Goal: Task Accomplishment & Management: Manage account settings

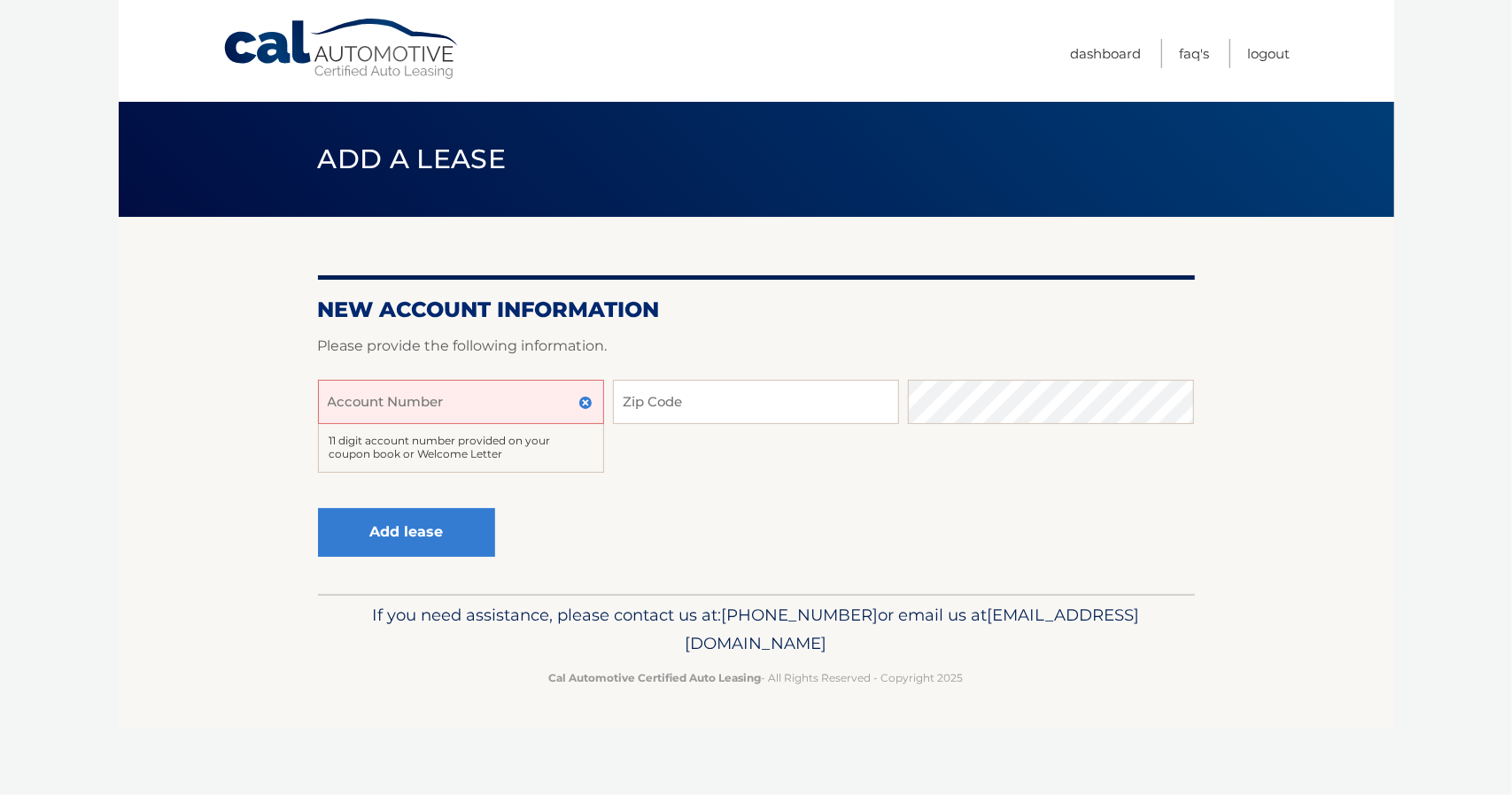
click at [505, 414] on input "Account Number" at bounding box center [461, 402] width 286 height 45
type input "44455989829"
click at [826, 392] on input "Zip Code" at bounding box center [756, 402] width 286 height 45
type input "10305"
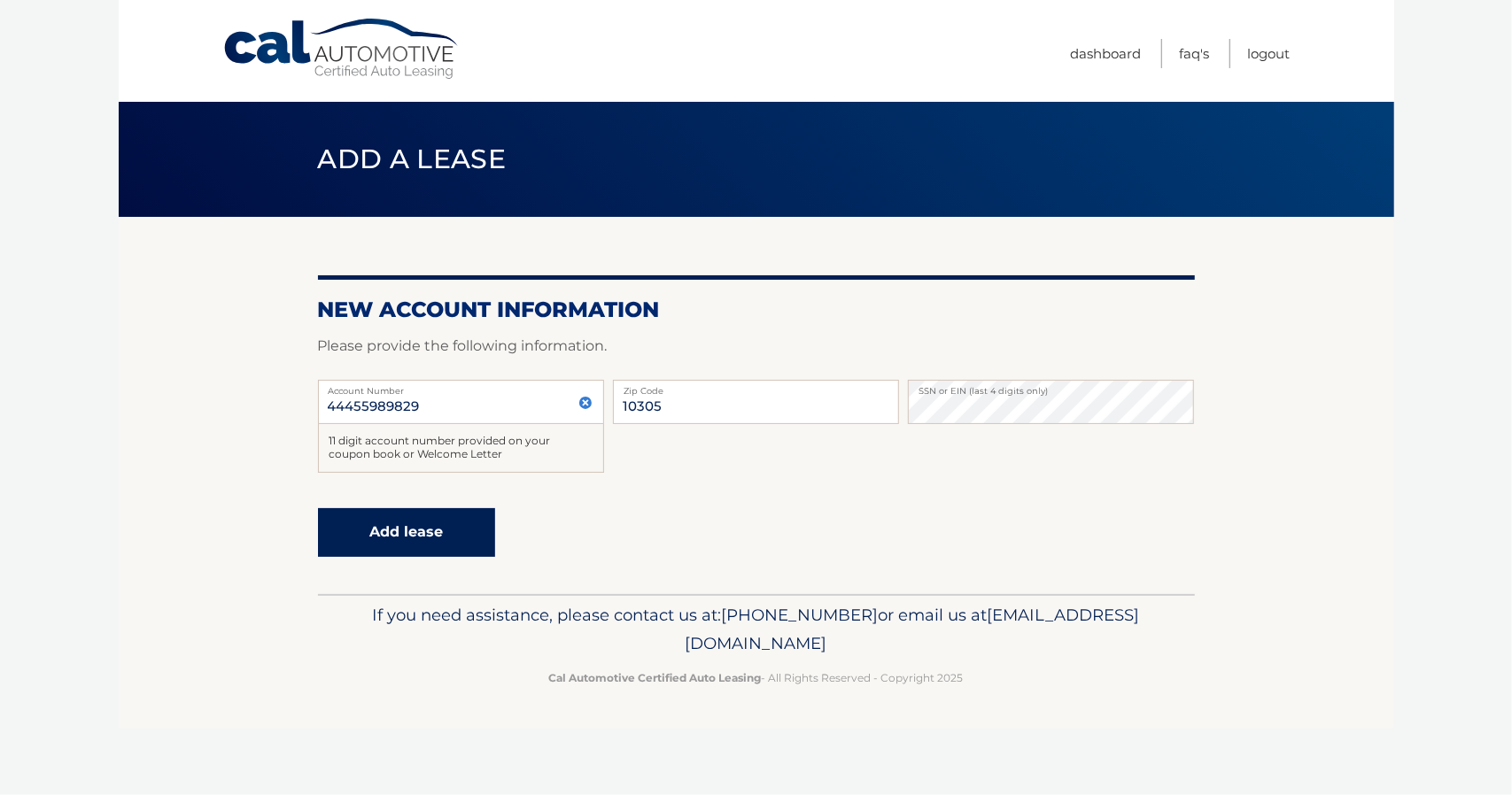
click at [474, 550] on button "Add lease" at bounding box center [406, 532] width 177 height 48
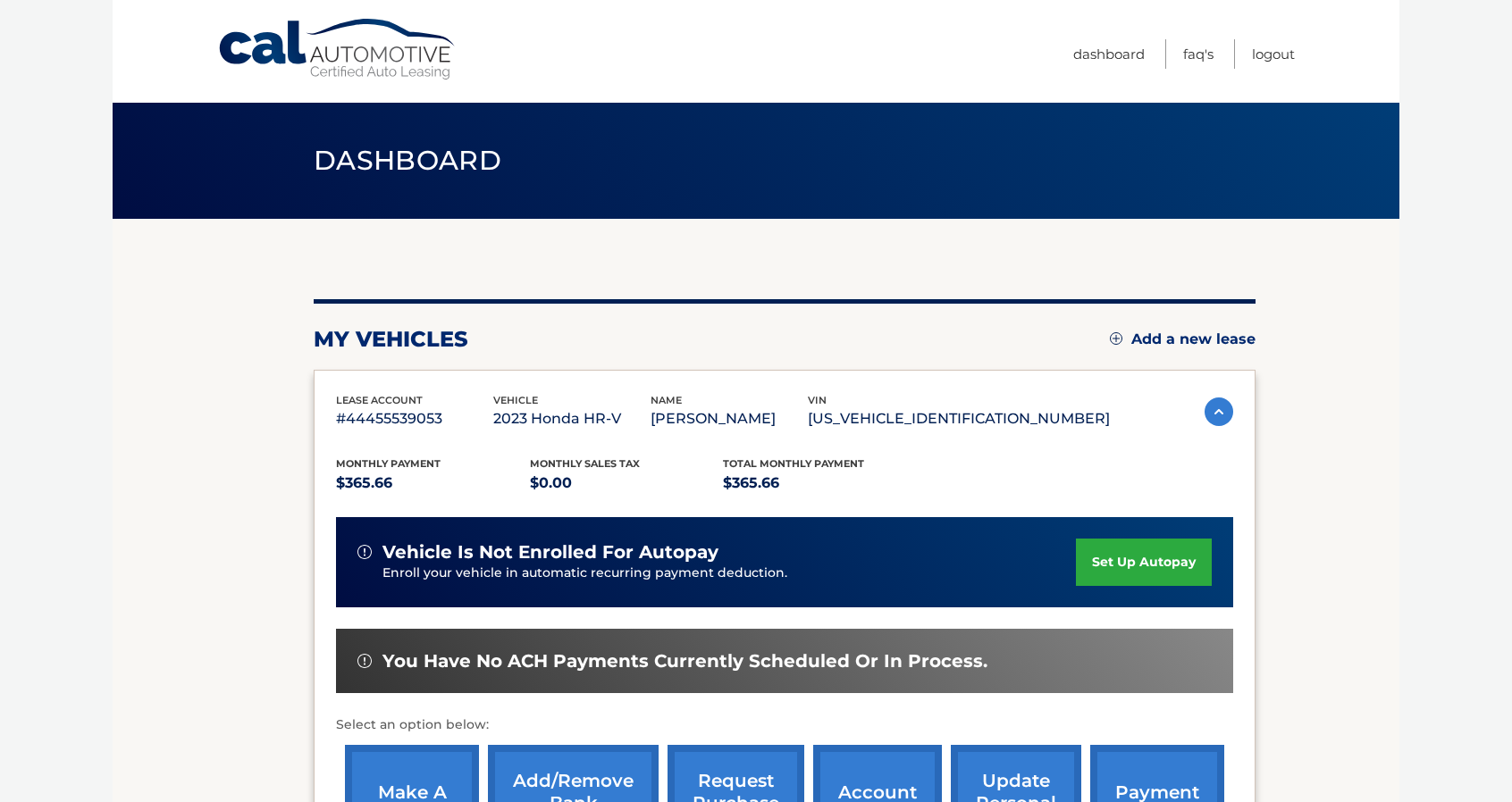
click at [1230, 336] on link "Add a new lease" at bounding box center [1182, 339] width 146 height 18
click at [1138, 56] on link "Dashboard" at bounding box center [1109, 54] width 71 height 29
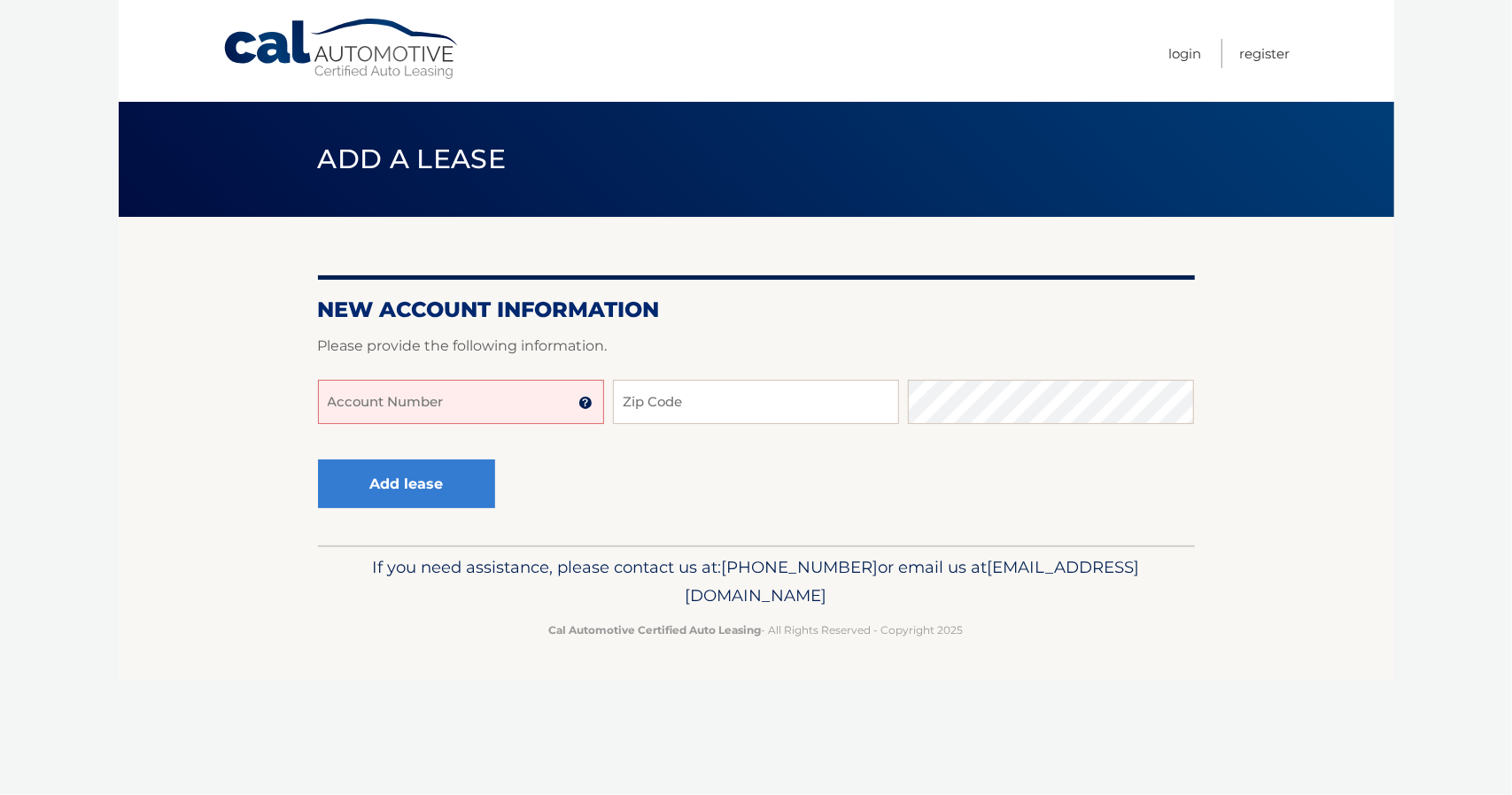
click at [573, 417] on input "Account Number" at bounding box center [461, 402] width 286 height 45
click at [455, 393] on input "Account Number" at bounding box center [461, 402] width 286 height 45
type input "44455989829"
click at [739, 429] on div "44455989829 Account Number 11 digit account number provided on your coupon book…" at bounding box center [756, 416] width 877 height 73
click at [737, 411] on input "Zip Code" at bounding box center [756, 402] width 286 height 45
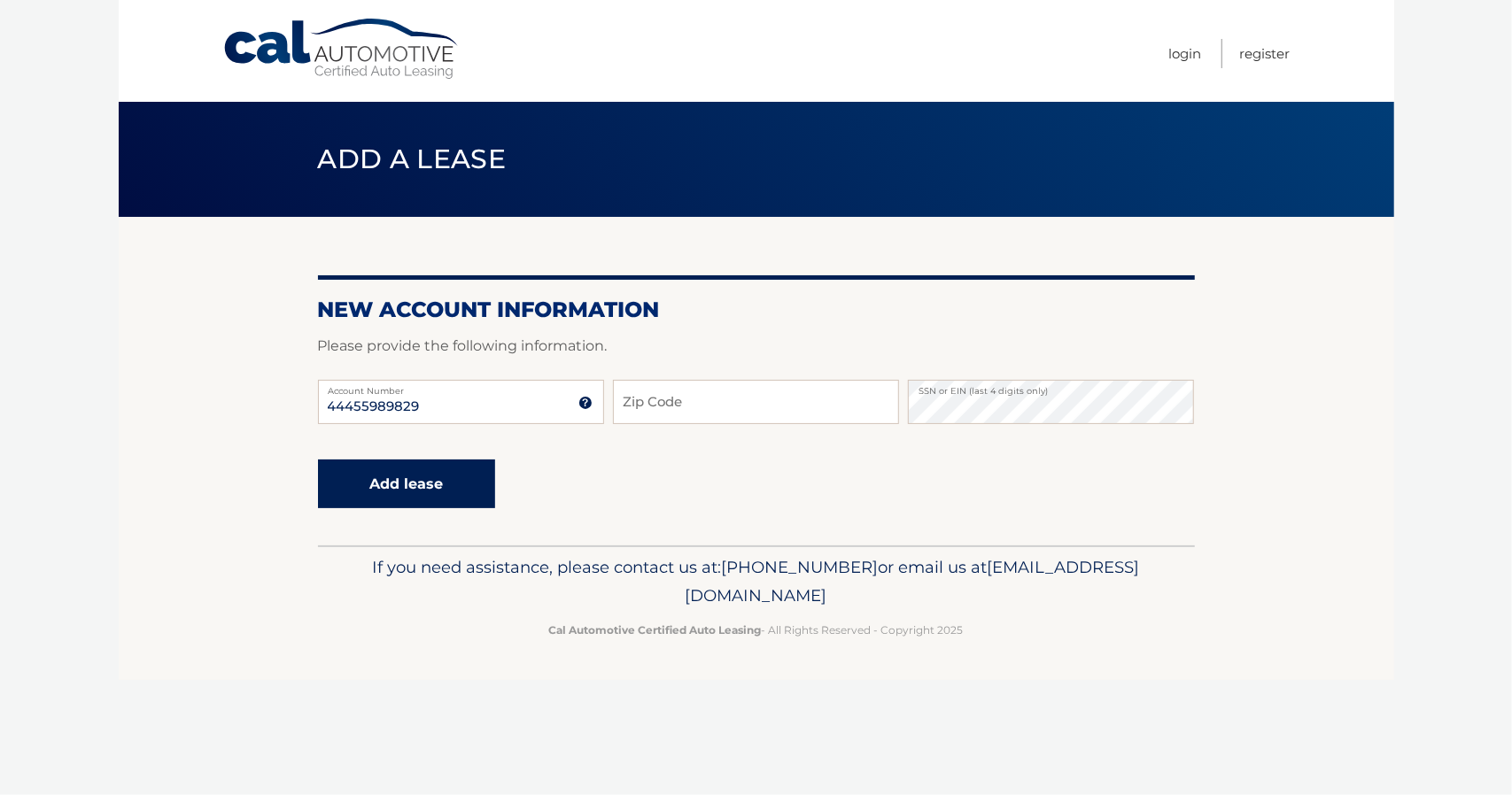
click at [469, 492] on button "Add lease" at bounding box center [406, 484] width 177 height 48
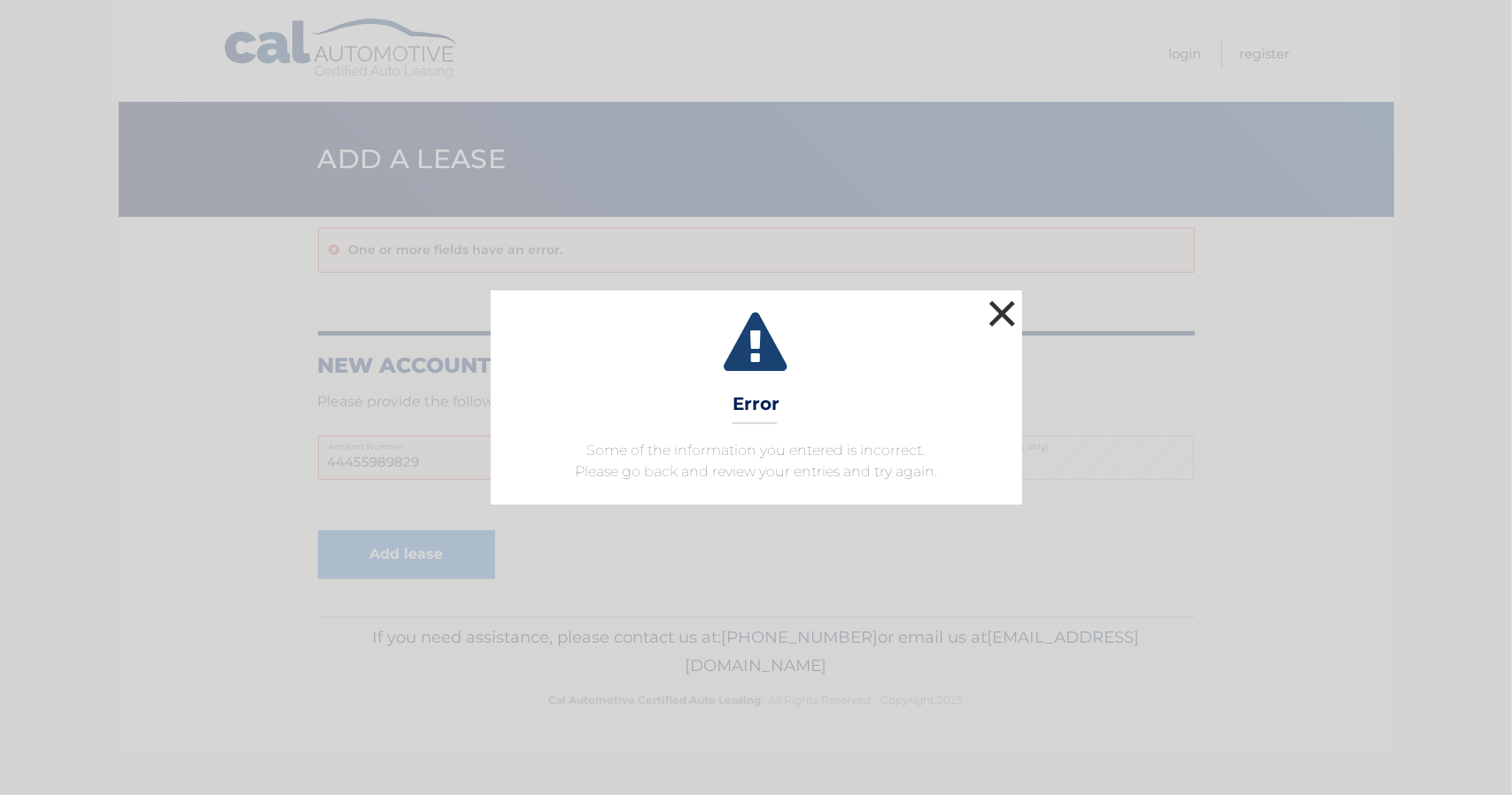
click at [1005, 316] on button "×" at bounding box center [1002, 313] width 36 height 36
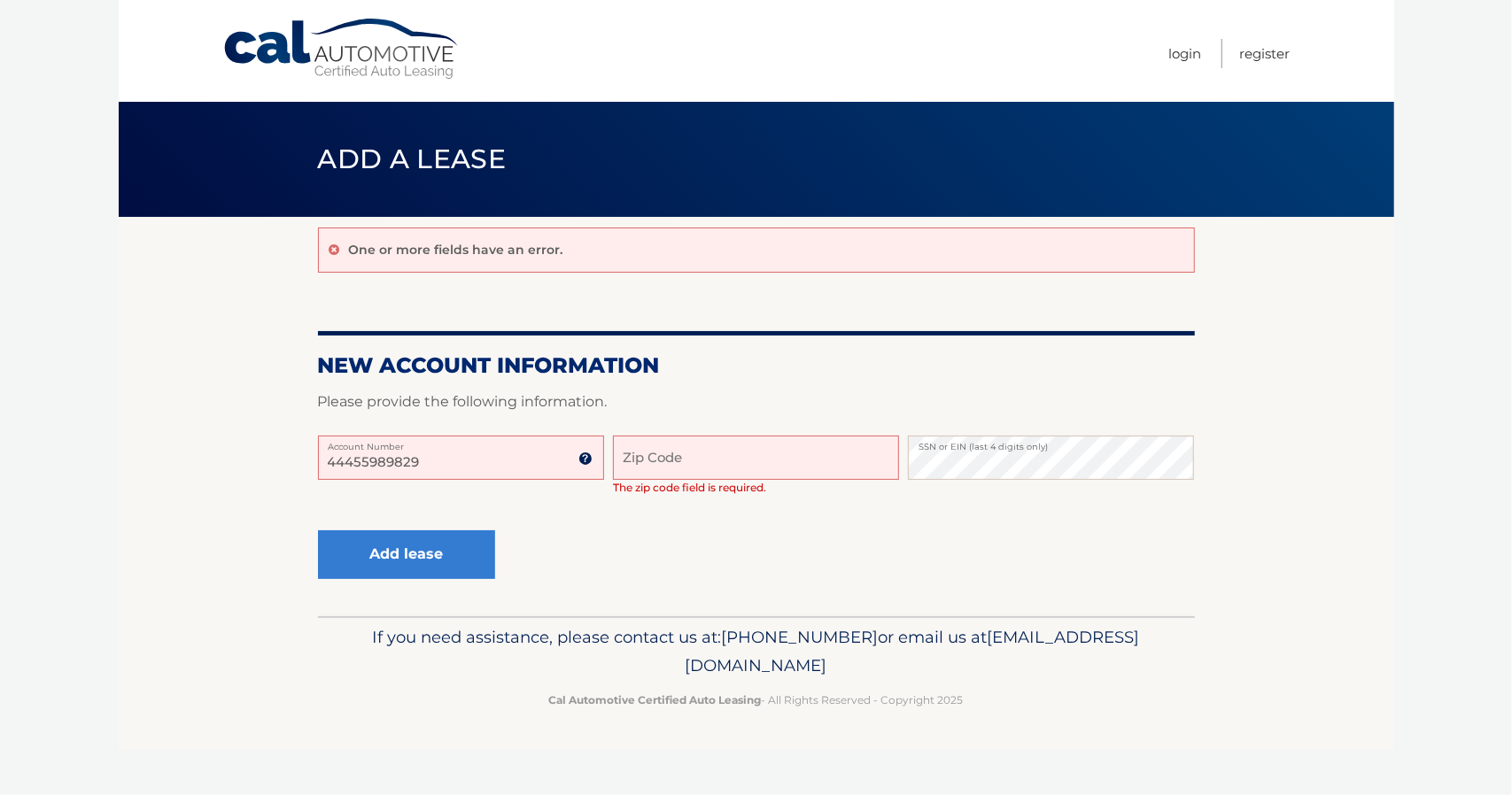
click at [729, 451] on input "Zip Code" at bounding box center [756, 458] width 286 height 45
type input "10305"
click at [457, 560] on button "Add lease" at bounding box center [406, 555] width 177 height 48
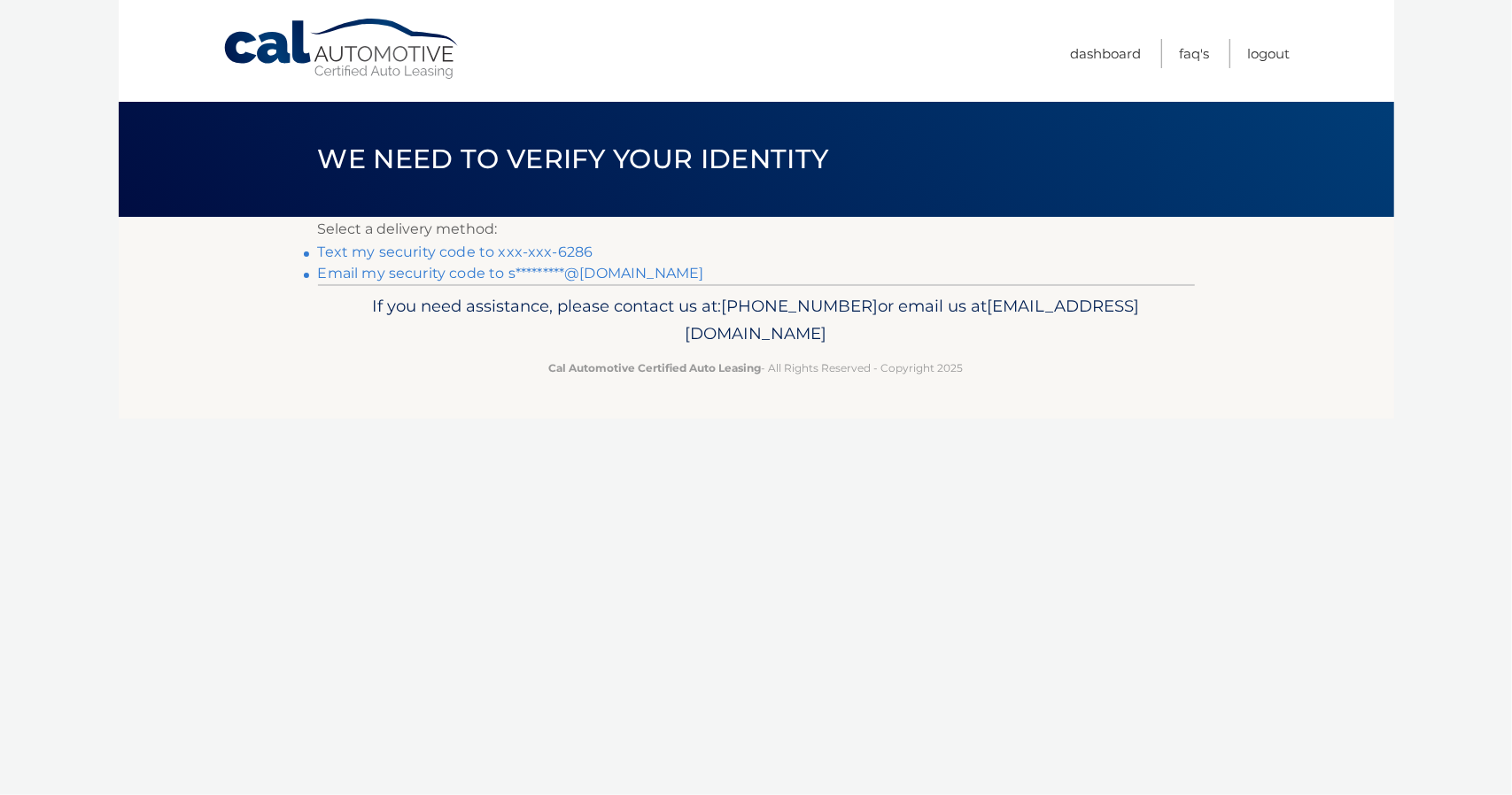
click at [507, 271] on link "Email my security code to s*********@[DOMAIN_NAME]" at bounding box center [511, 272] width 386 height 16
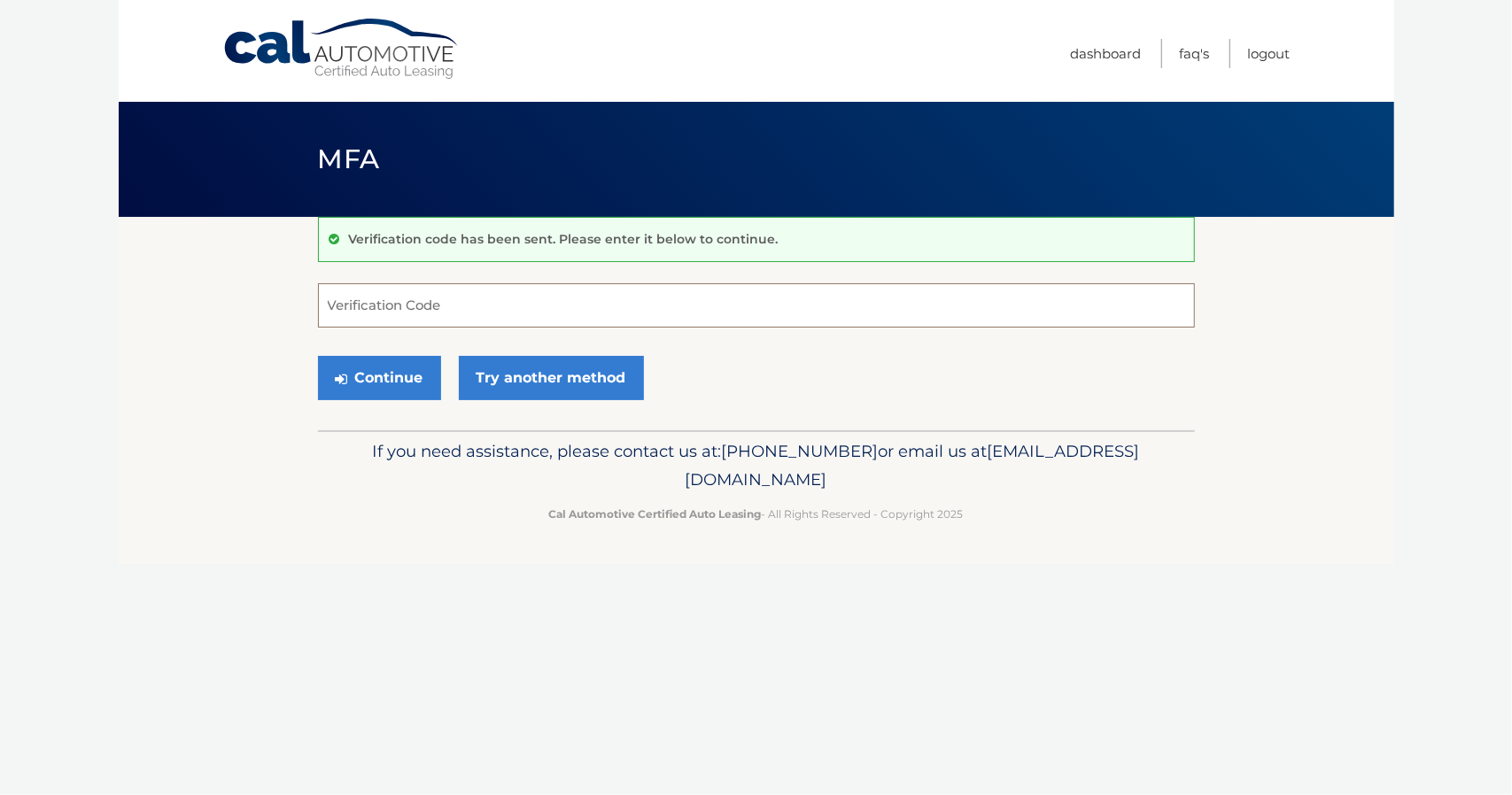
click at [504, 307] on input "Verification Code" at bounding box center [756, 305] width 877 height 45
type input "143203"
click at [402, 385] on button "Continue" at bounding box center [379, 378] width 123 height 45
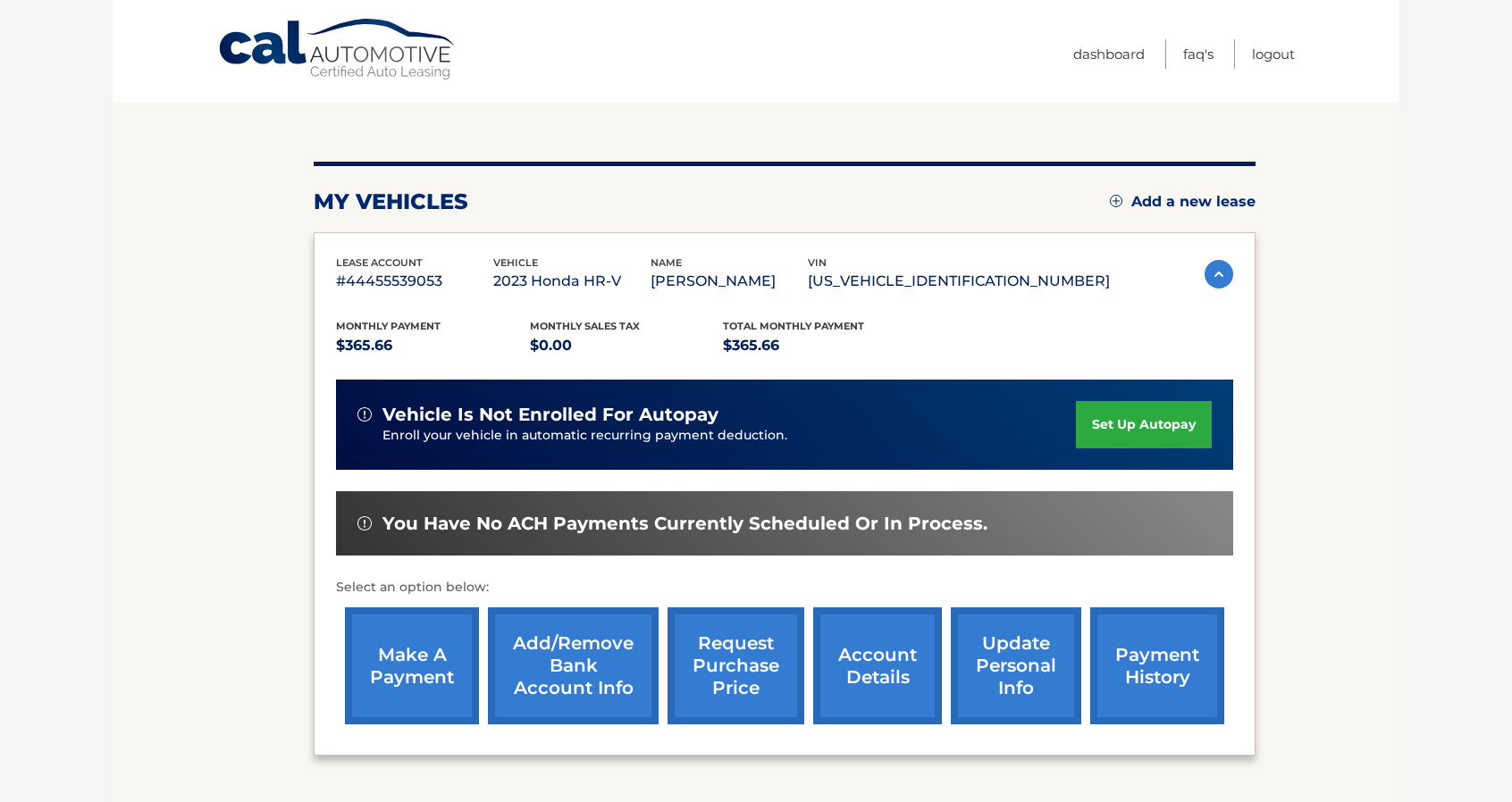
scroll to position [89, 0]
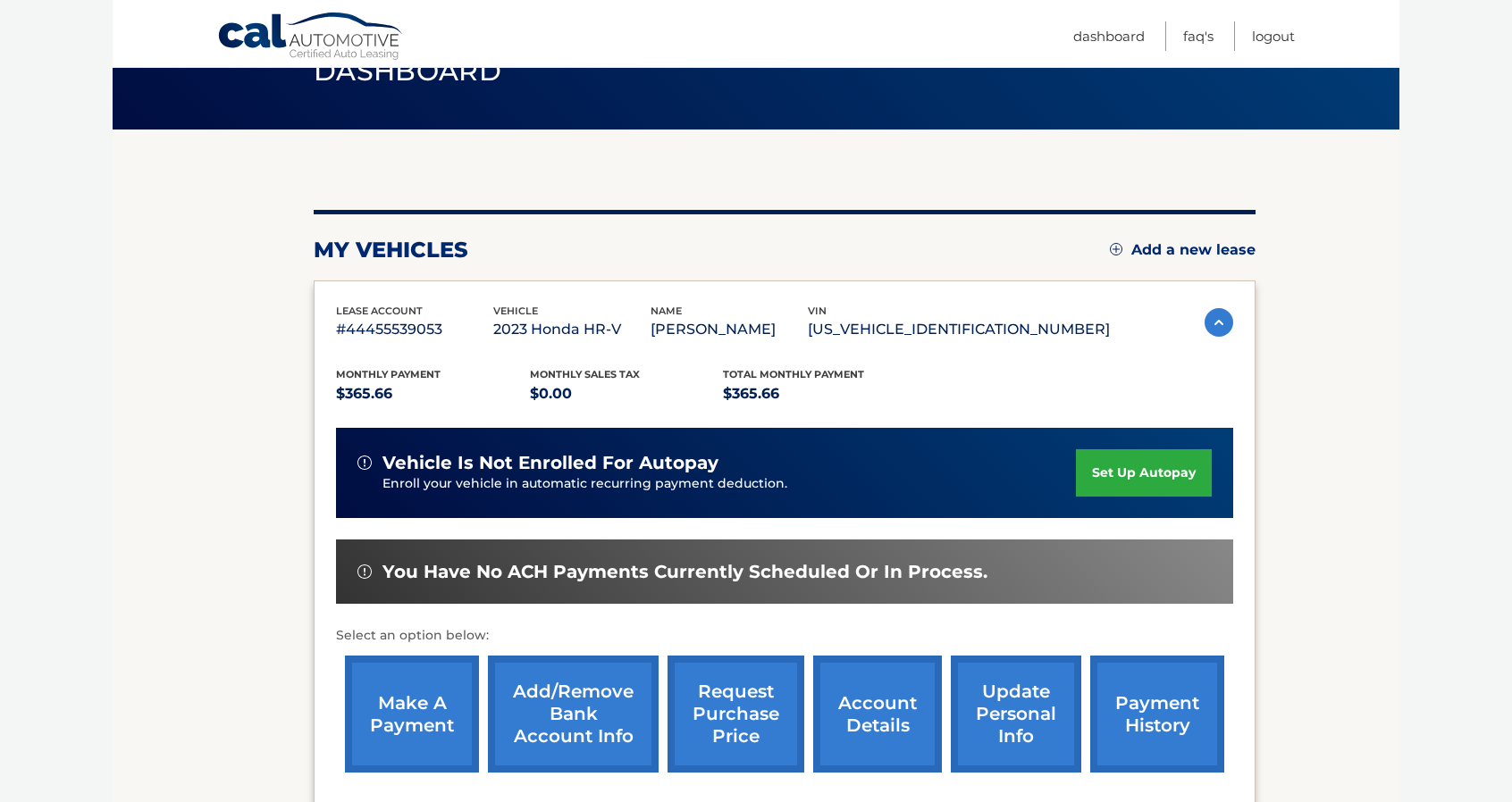
click at [1211, 256] on link "Add a new lease" at bounding box center [1182, 250] width 146 height 18
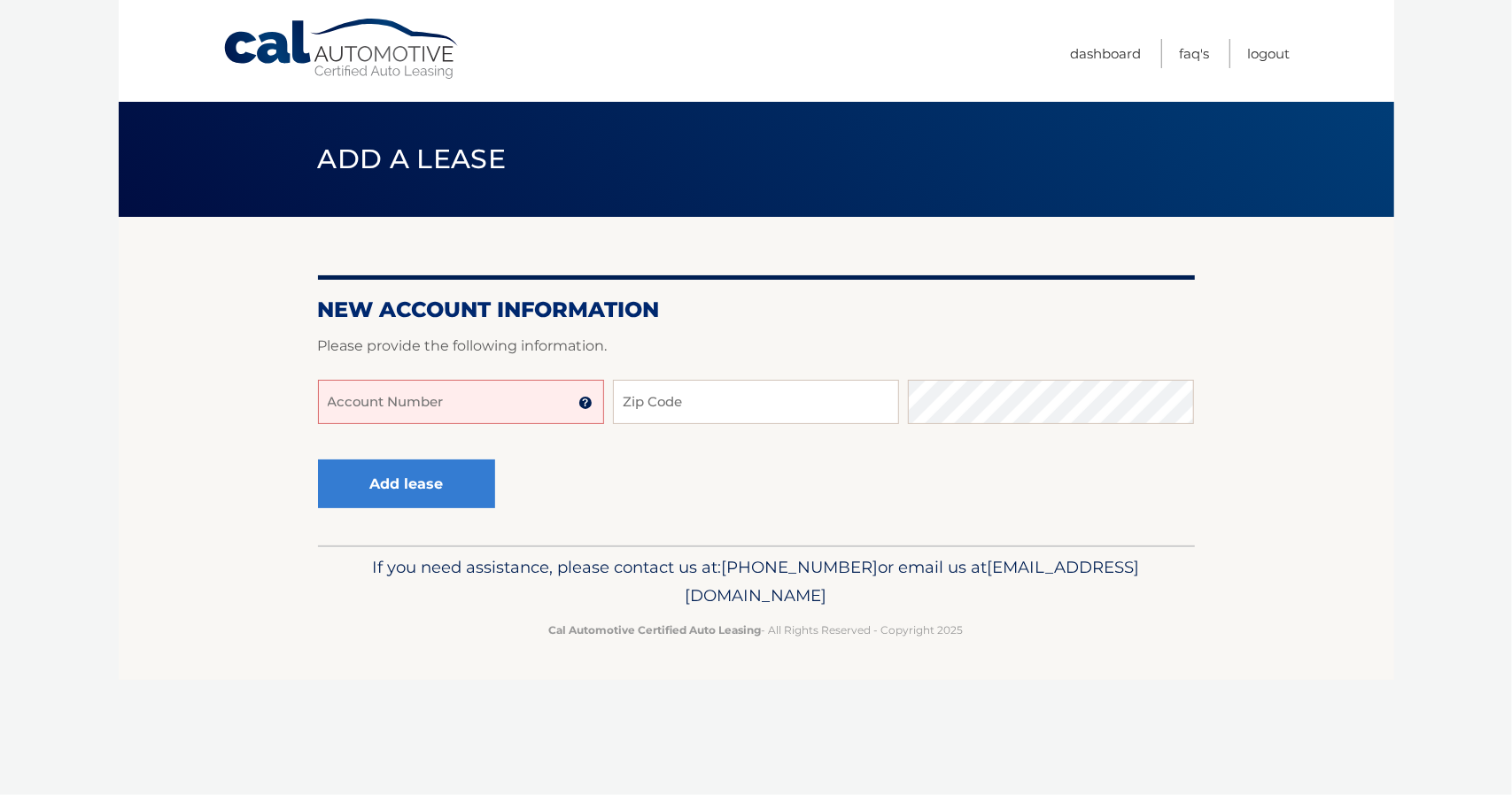
click at [549, 417] on input "Account Number" at bounding box center [461, 402] width 286 height 45
type input "4"
type input "44455989829"
click at [318, 460] on button "Add lease" at bounding box center [406, 484] width 177 height 48
click at [731, 410] on input "Zip Code" at bounding box center [756, 402] width 286 height 45
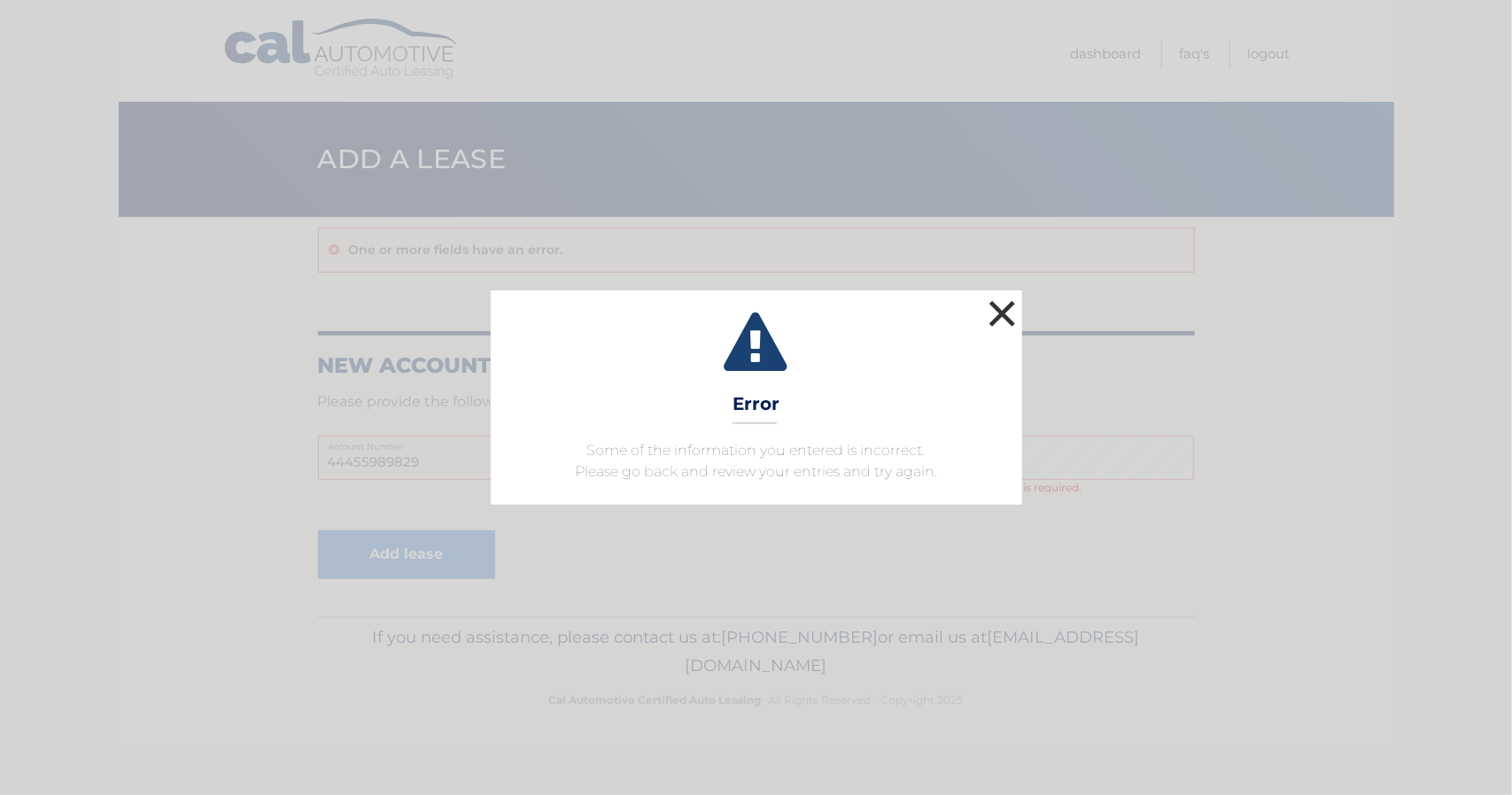
click at [994, 315] on button "×" at bounding box center [1002, 313] width 36 height 36
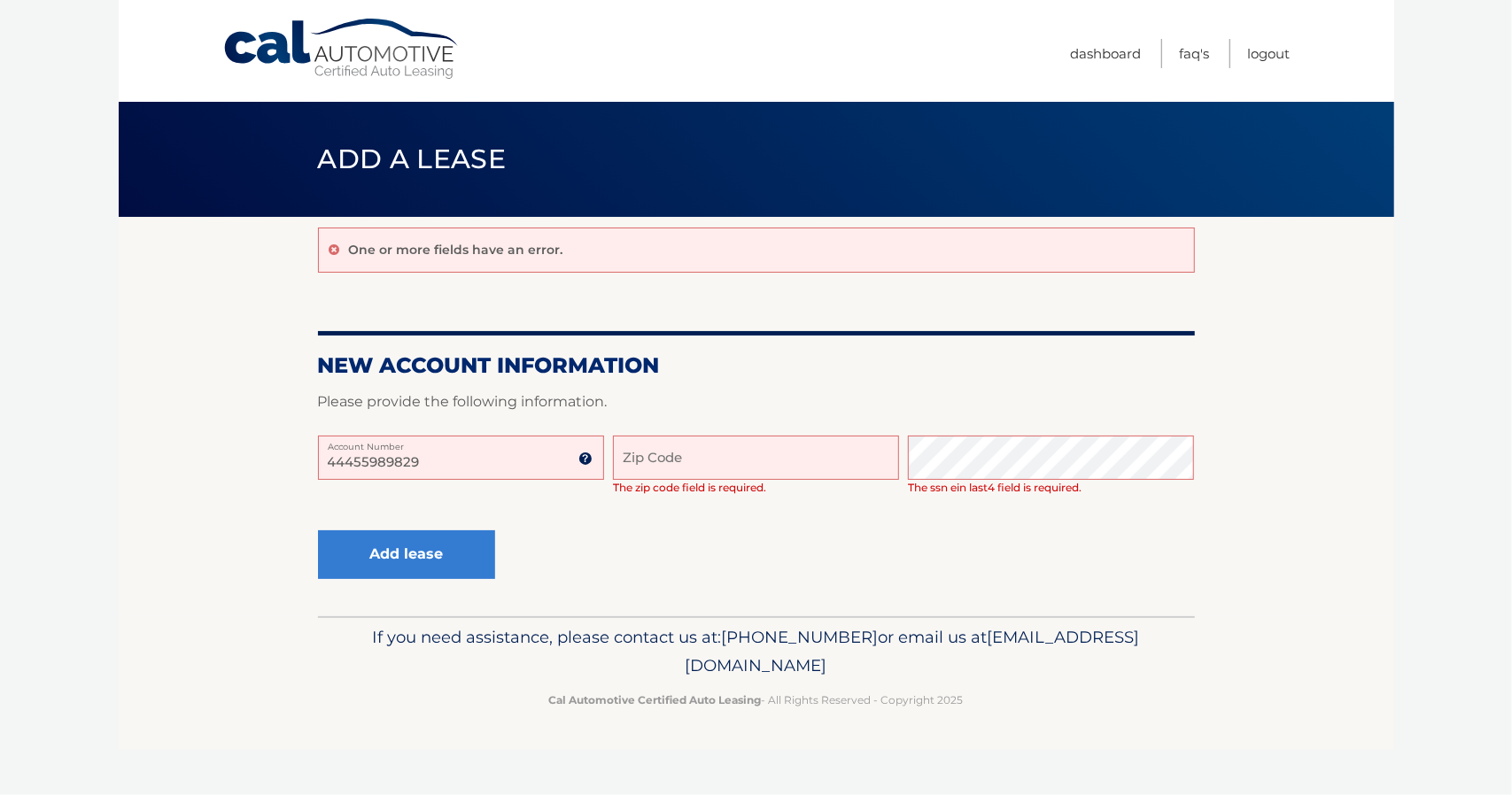
click at [813, 444] on input "Zip Code" at bounding box center [756, 458] width 286 height 45
type input "10305"
click at [435, 554] on button "Add lease" at bounding box center [406, 555] width 177 height 48
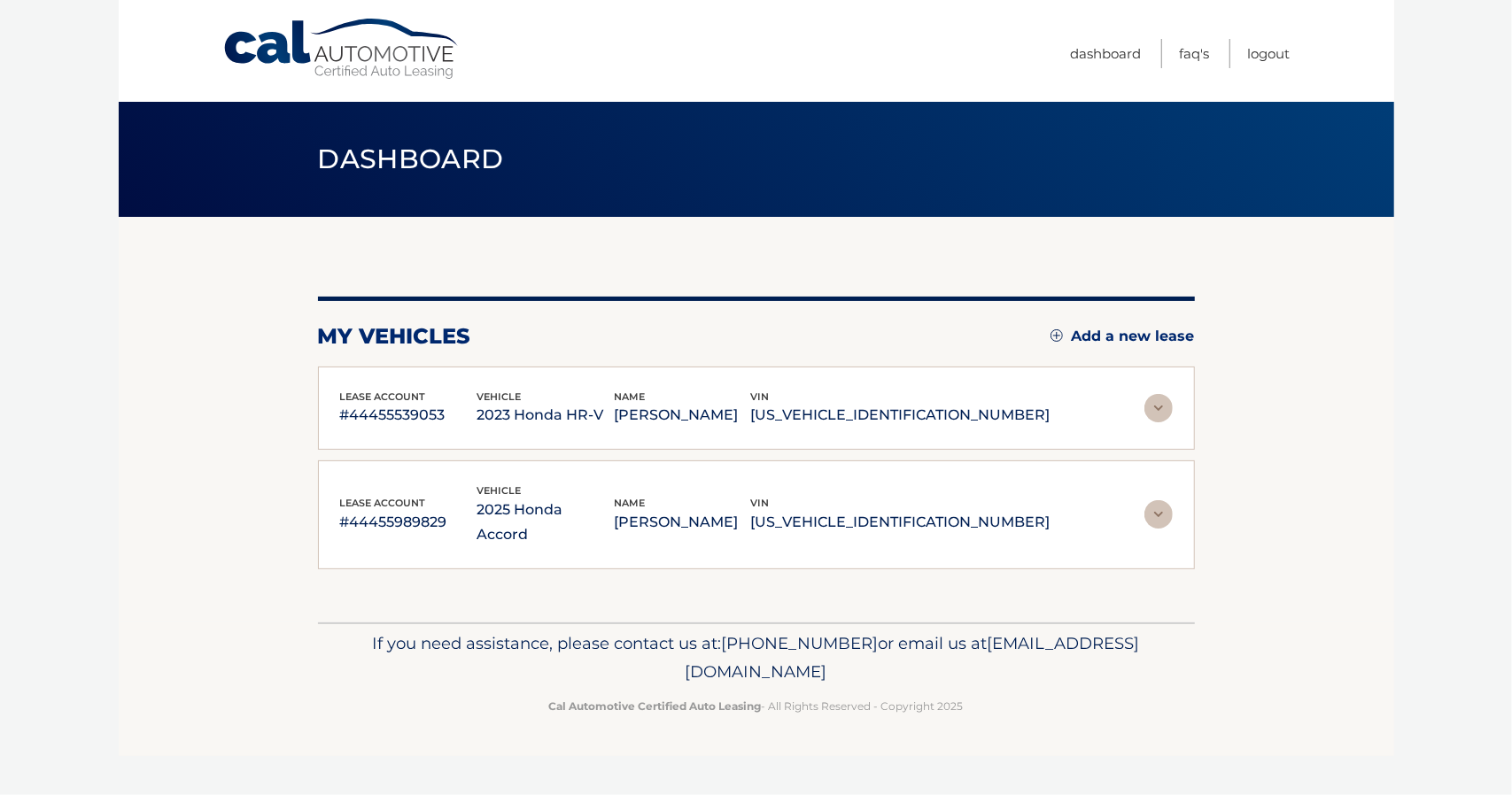
click at [1149, 406] on img at bounding box center [1158, 407] width 28 height 28
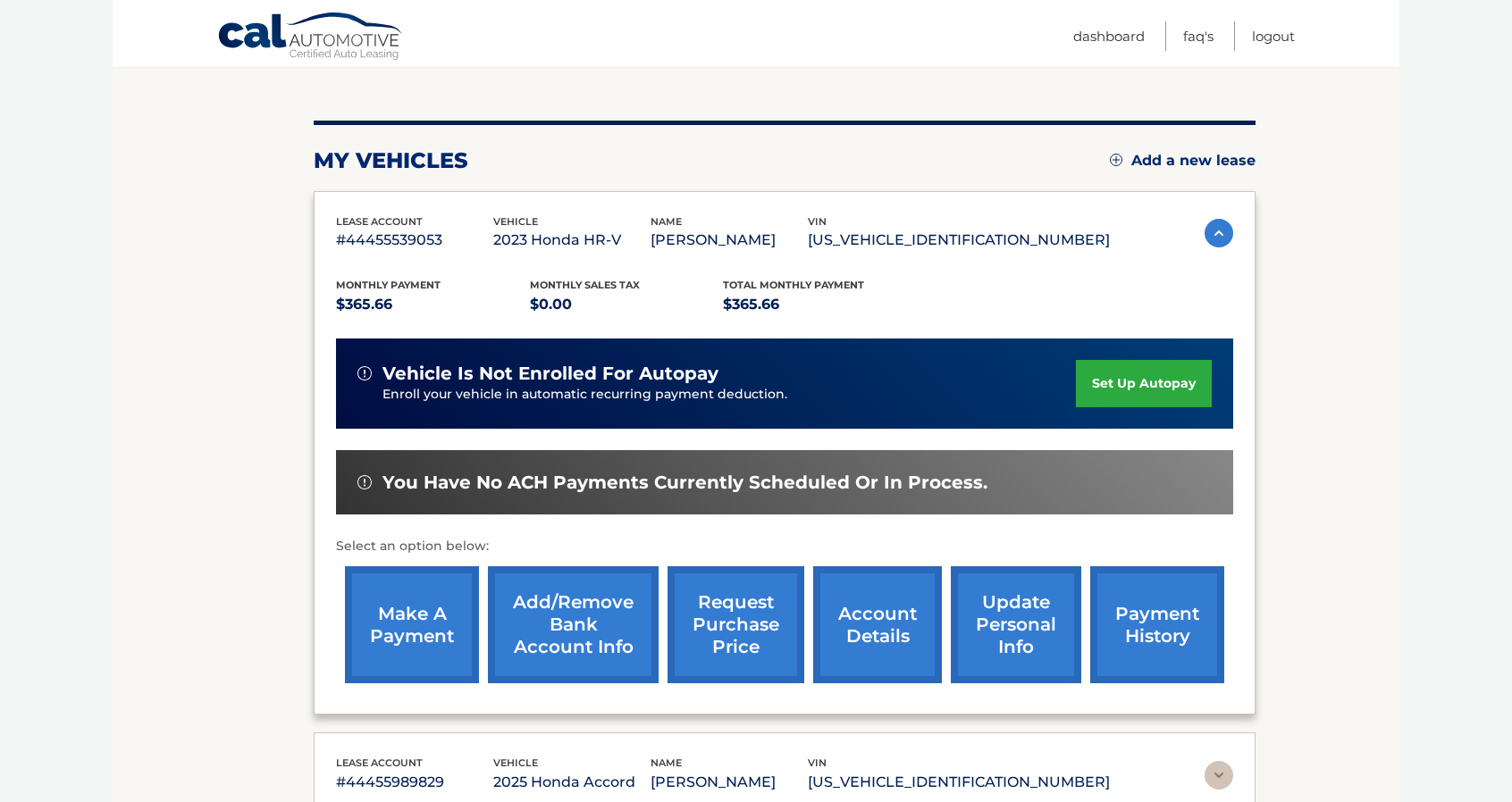
scroll to position [380, 0]
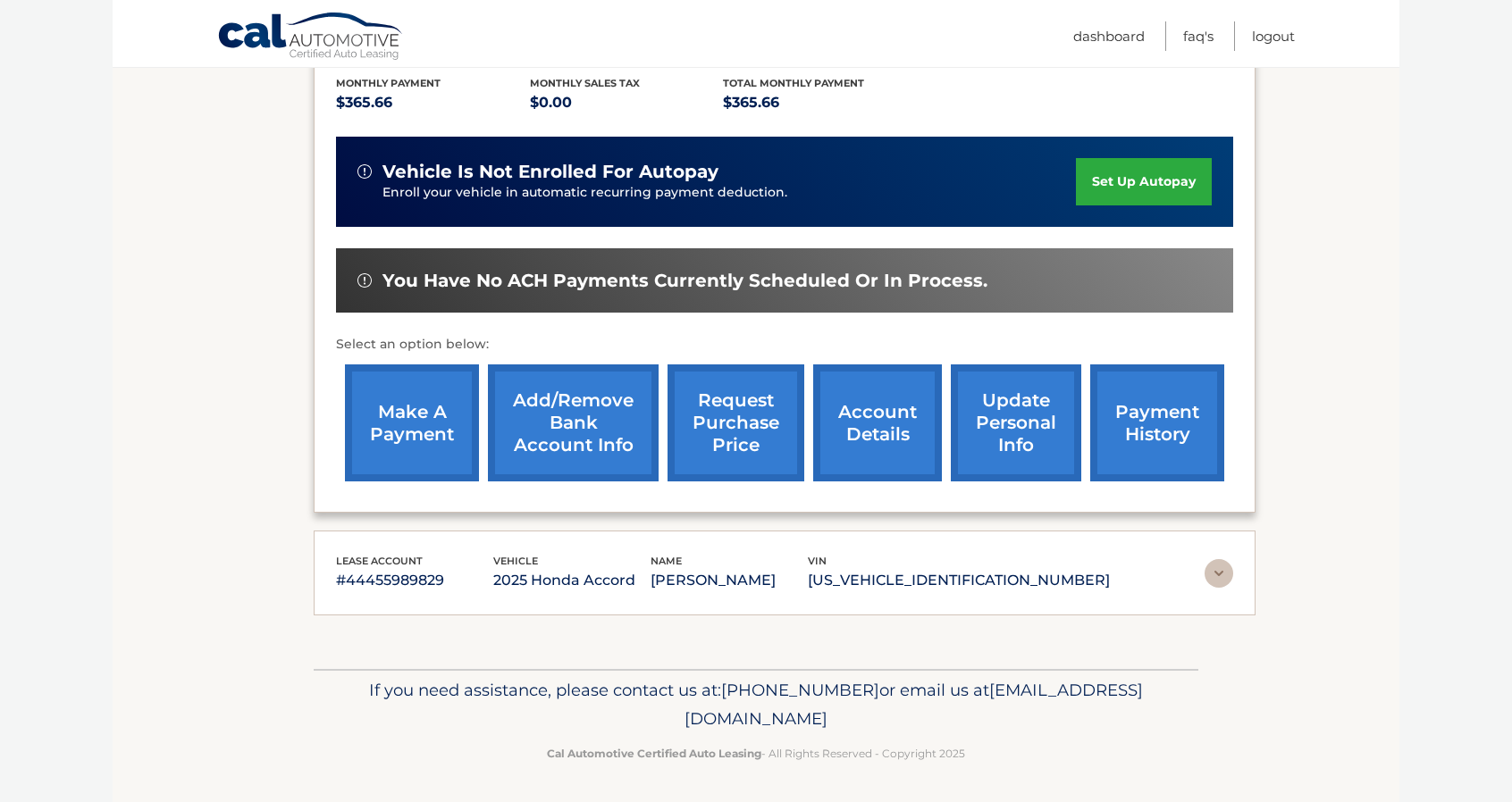
click at [1211, 565] on img at bounding box center [1218, 573] width 28 height 28
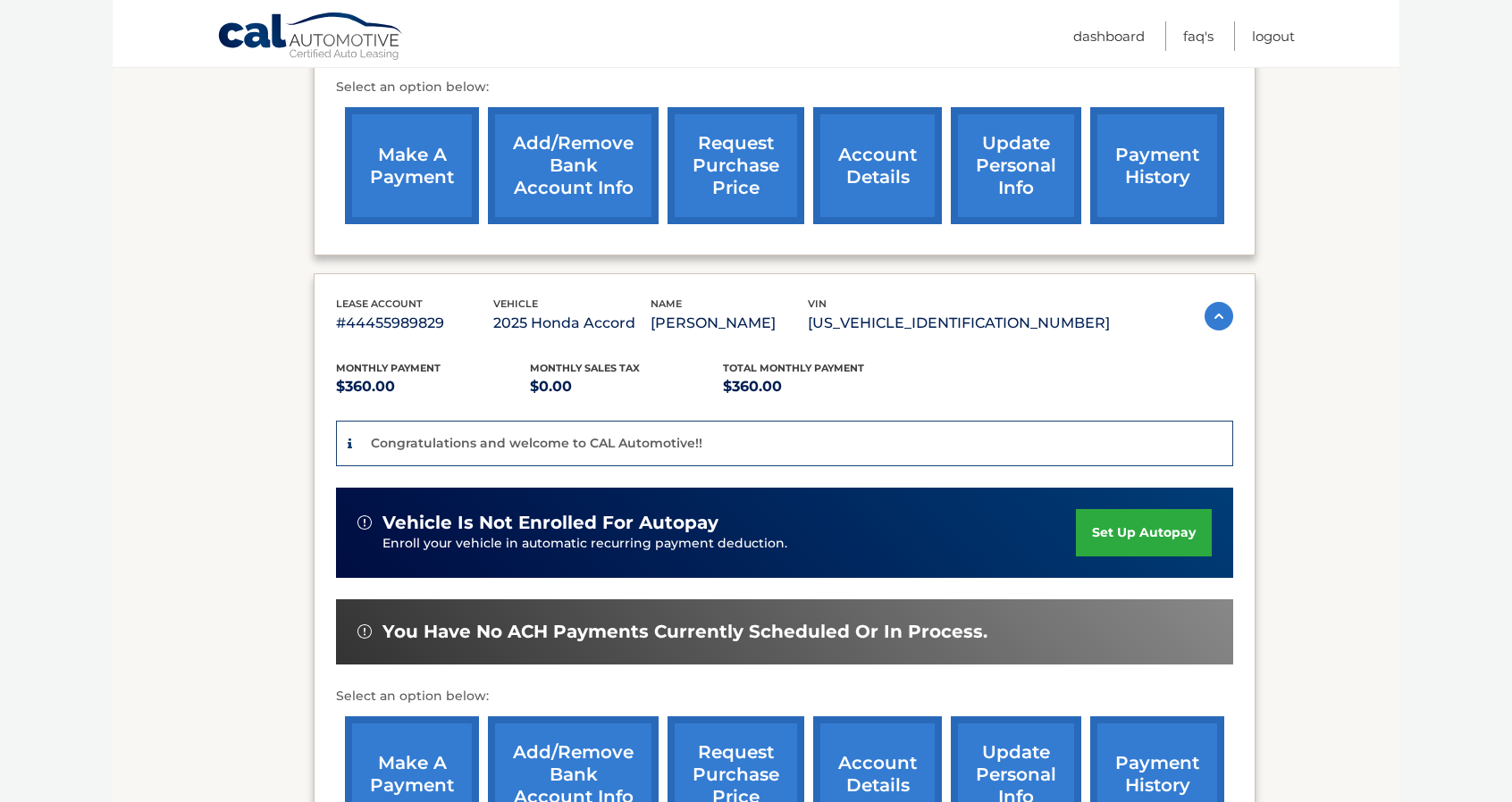
scroll to position [737, 0]
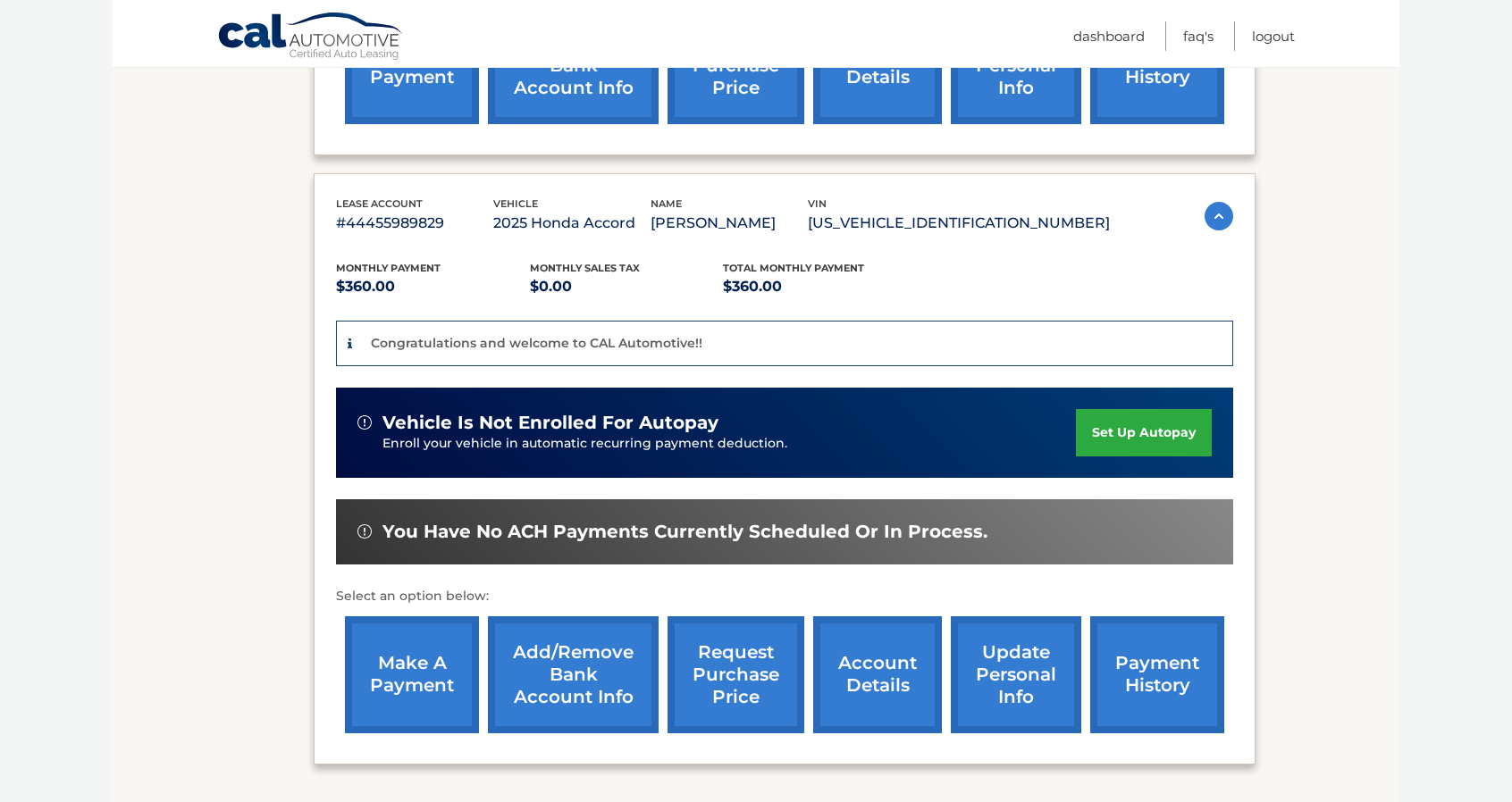
click at [1112, 433] on link "set up autopay" at bounding box center [1143, 432] width 136 height 47
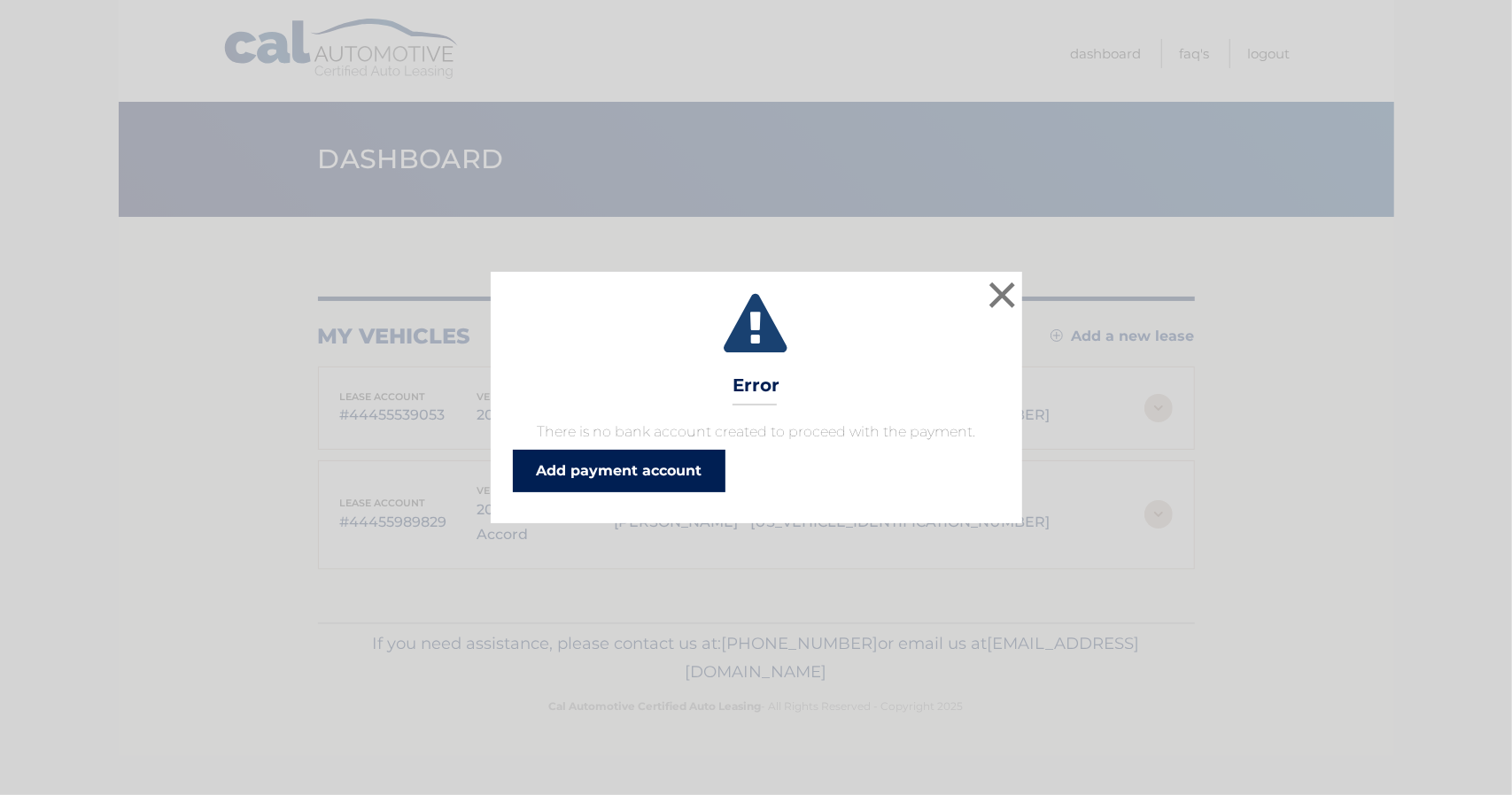
click at [662, 472] on link "Add payment account" at bounding box center [619, 471] width 212 height 43
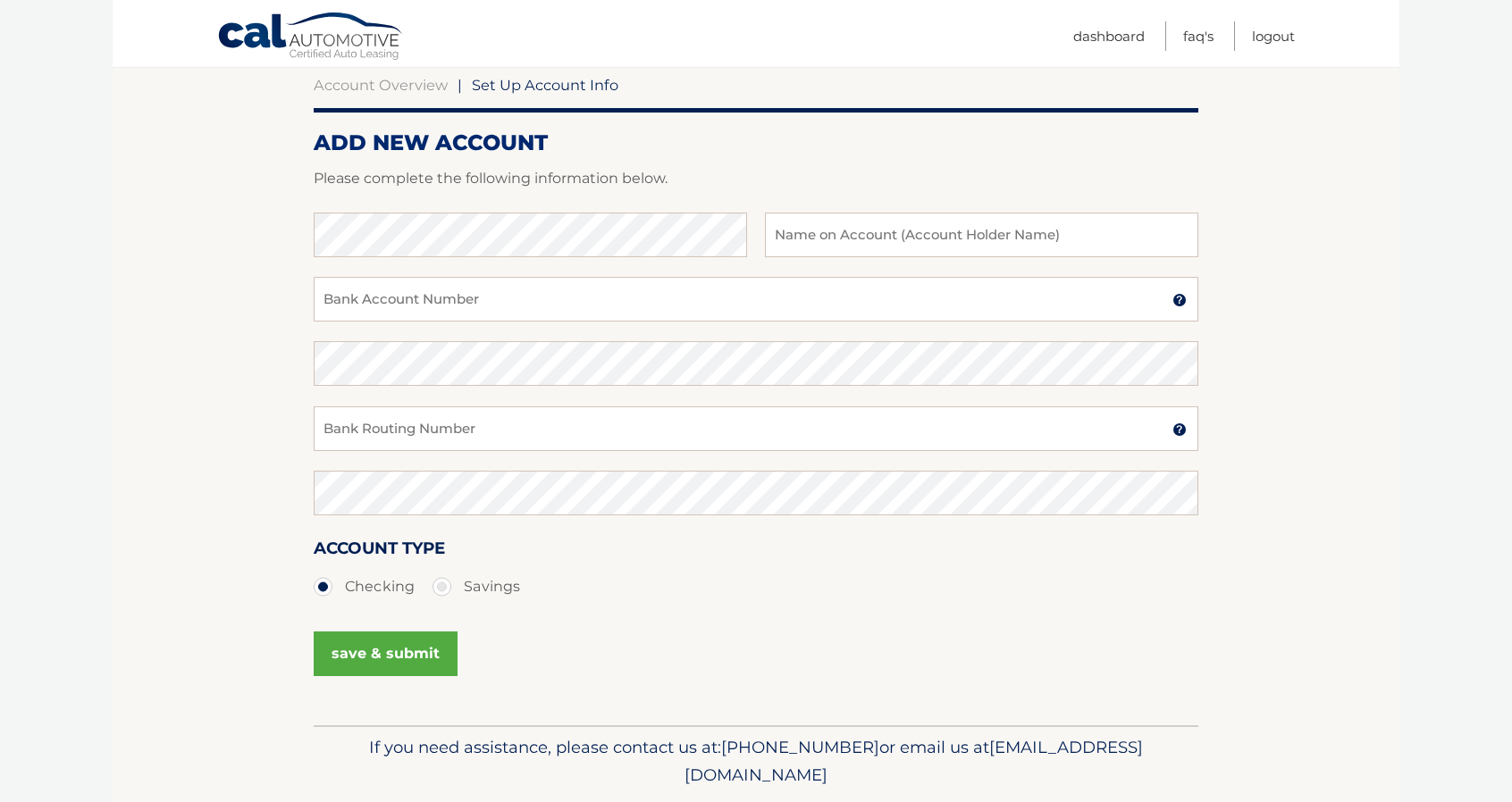
scroll to position [234, 0]
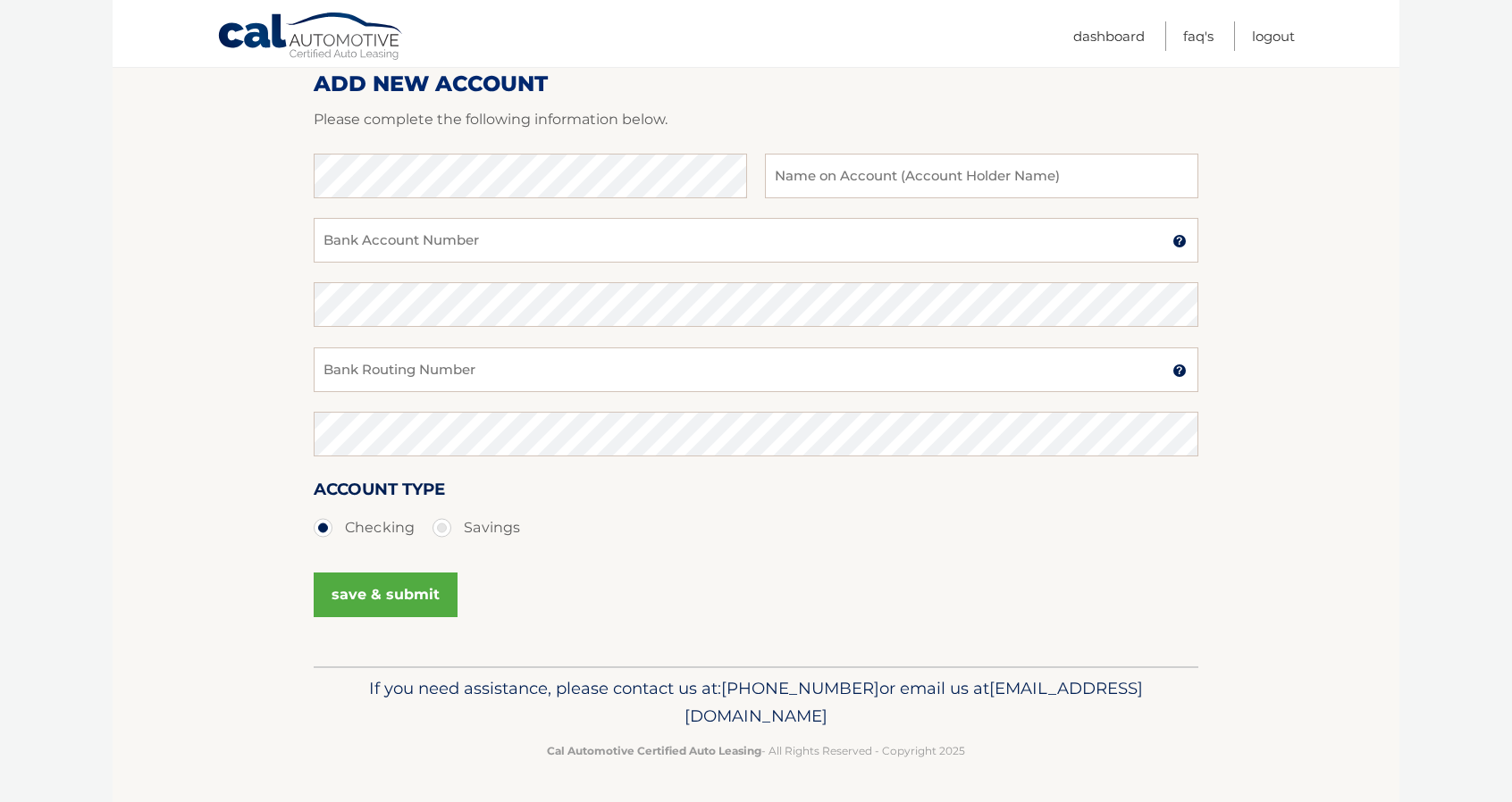
click at [634, 202] on div "Bank Name Name on Account (Account Holder Name)" at bounding box center [756, 186] width 885 height 65
click at [939, 176] on input "text" at bounding box center [982, 176] width 434 height 45
type input "Stephanie Abreu"
click at [740, 265] on div "Bank Account Number A 3-17-digit number at the bottom of a check or bank statem…" at bounding box center [756, 250] width 885 height 65
click at [745, 249] on input "Bank Account Number" at bounding box center [756, 241] width 885 height 45
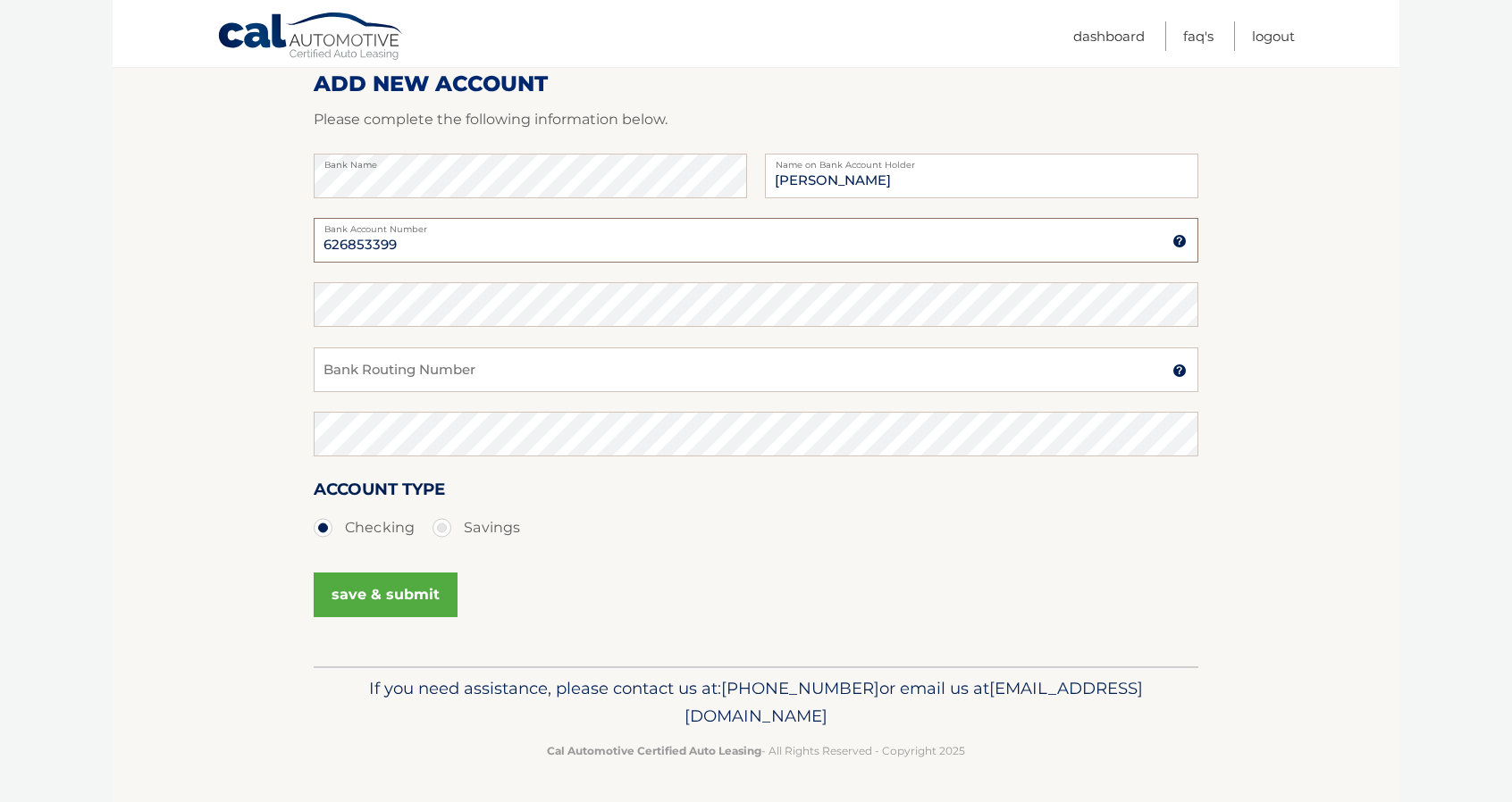
type input "626853399"
click at [493, 363] on input "Bank Routing Number" at bounding box center [756, 370] width 885 height 45
type input "021000021"
click at [417, 592] on button "save & submit" at bounding box center [386, 595] width 144 height 45
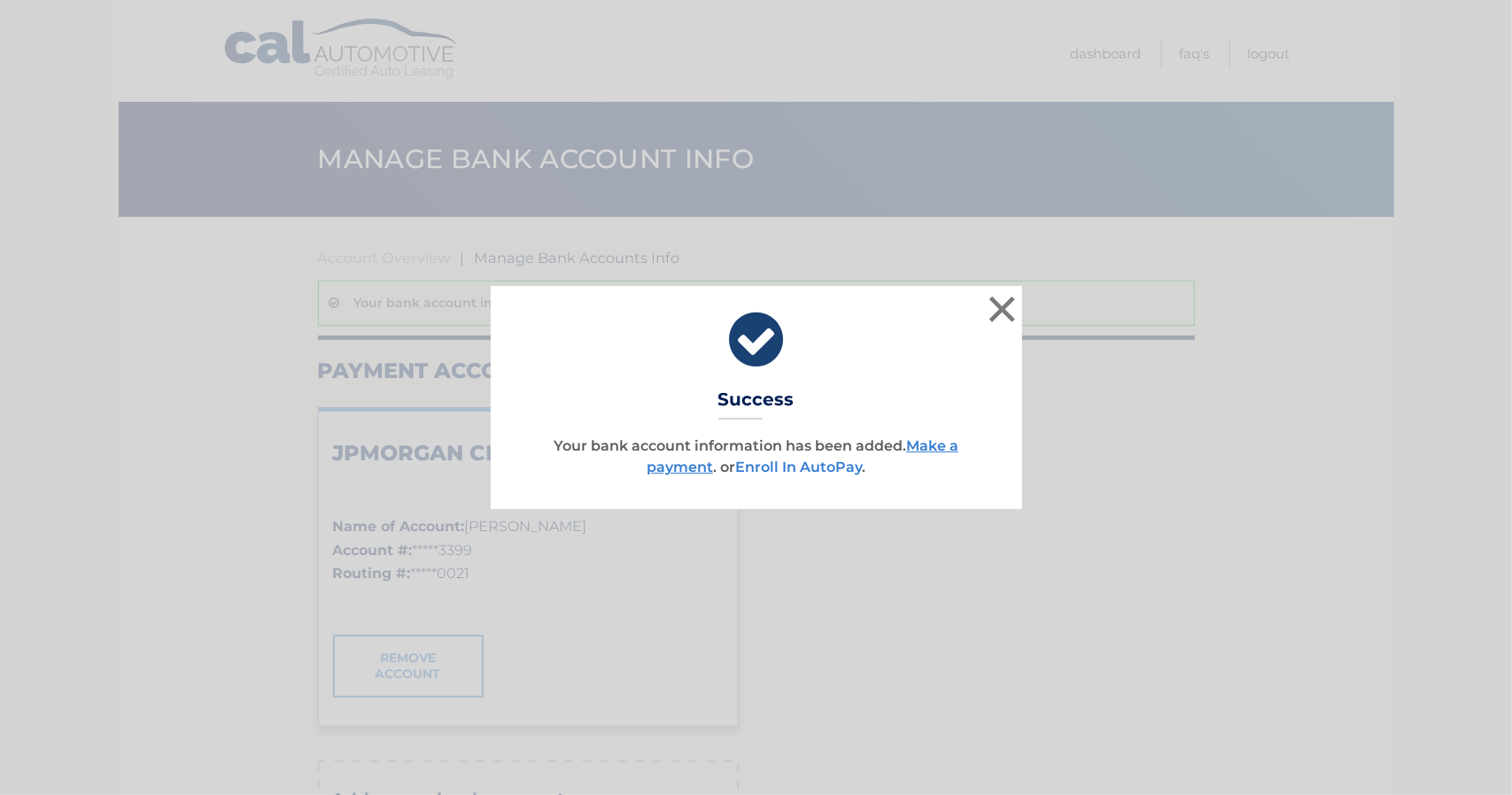
click at [829, 459] on link "Enroll In AutoPay" at bounding box center [798, 466] width 127 height 16
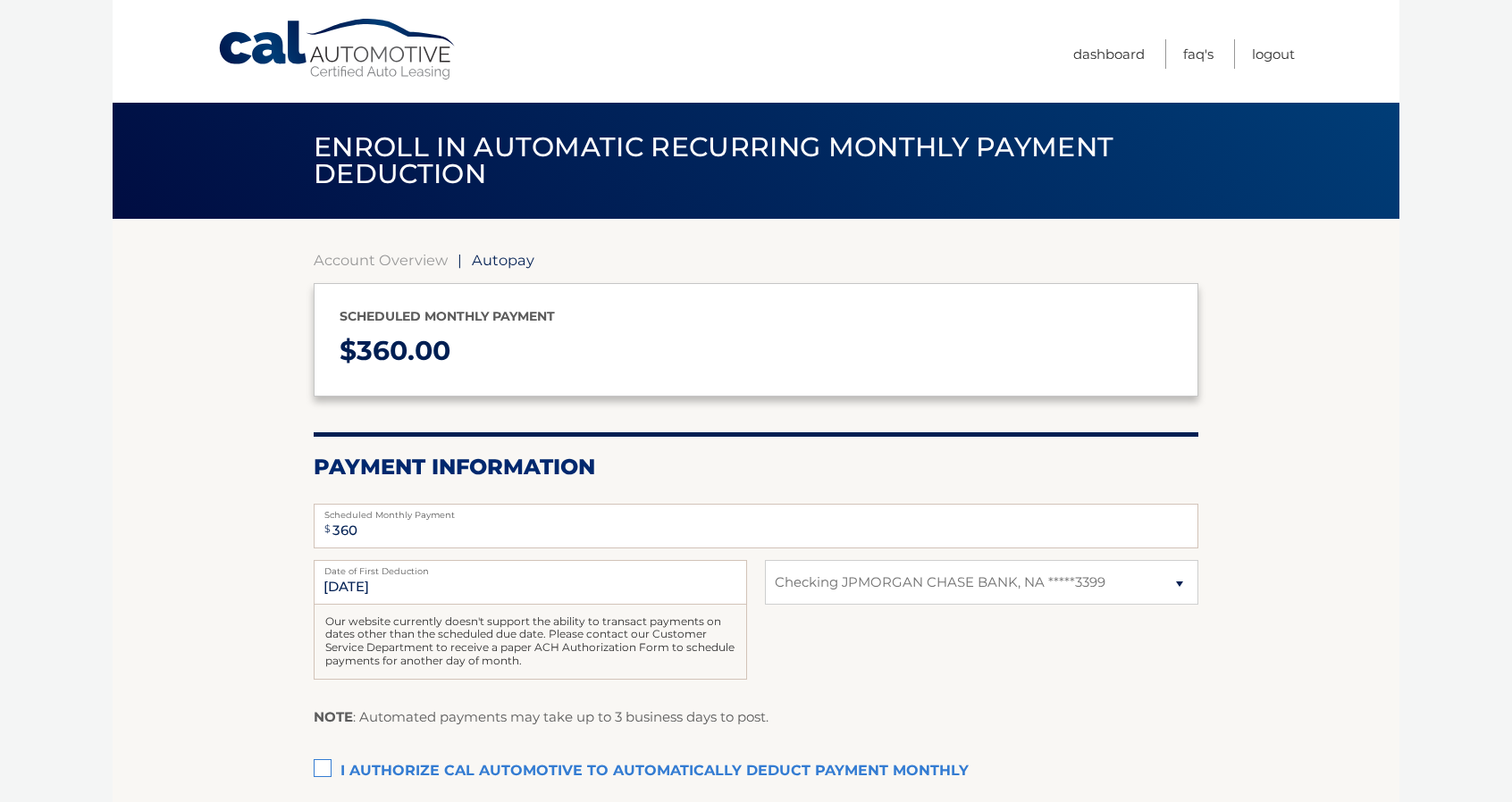
select select "NThiZWVjOTgtODQ3Yy00MDMxLWEyYmItZWJiOGYxMDRmNDk3"
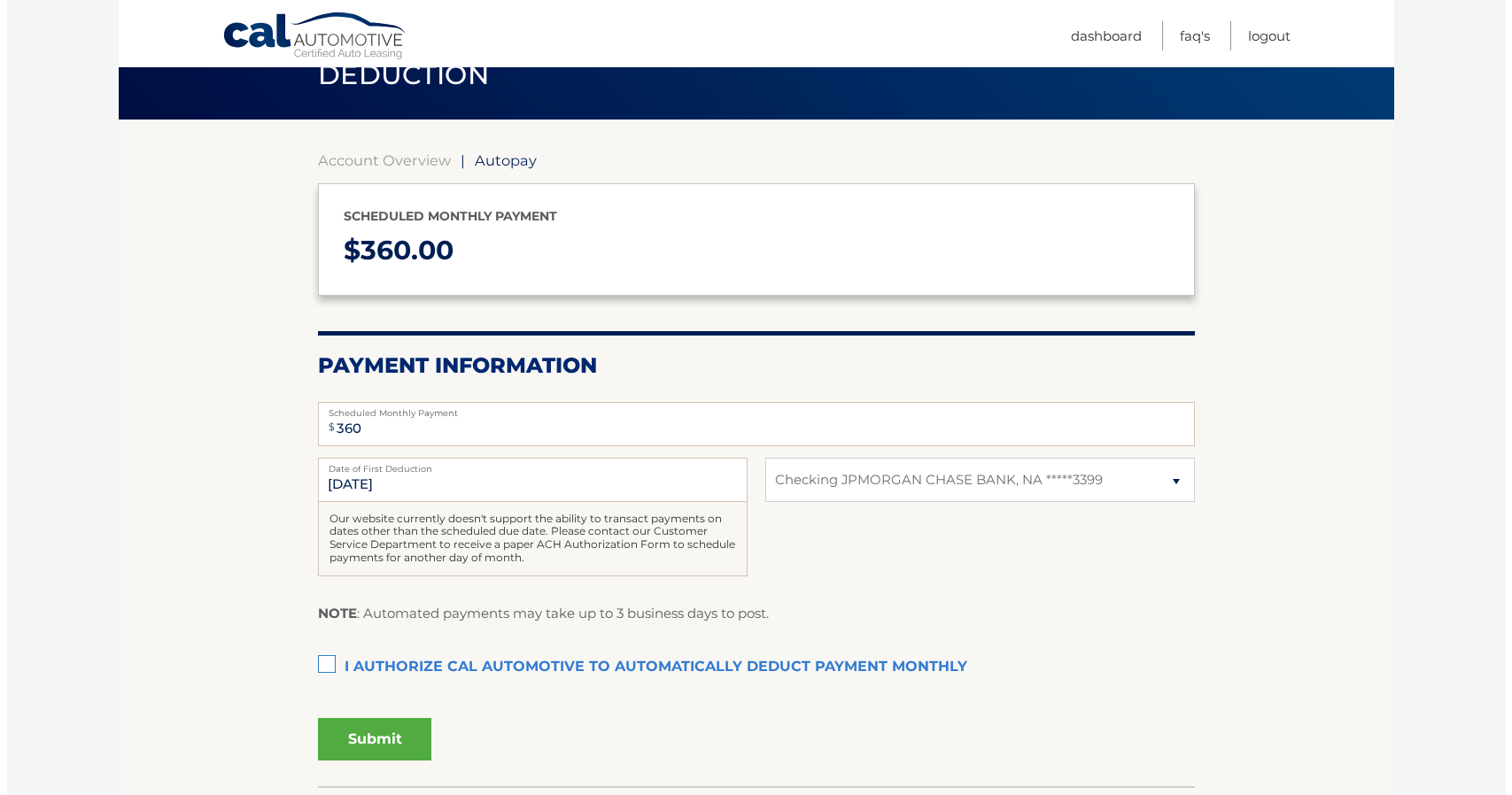
scroll to position [177, 0]
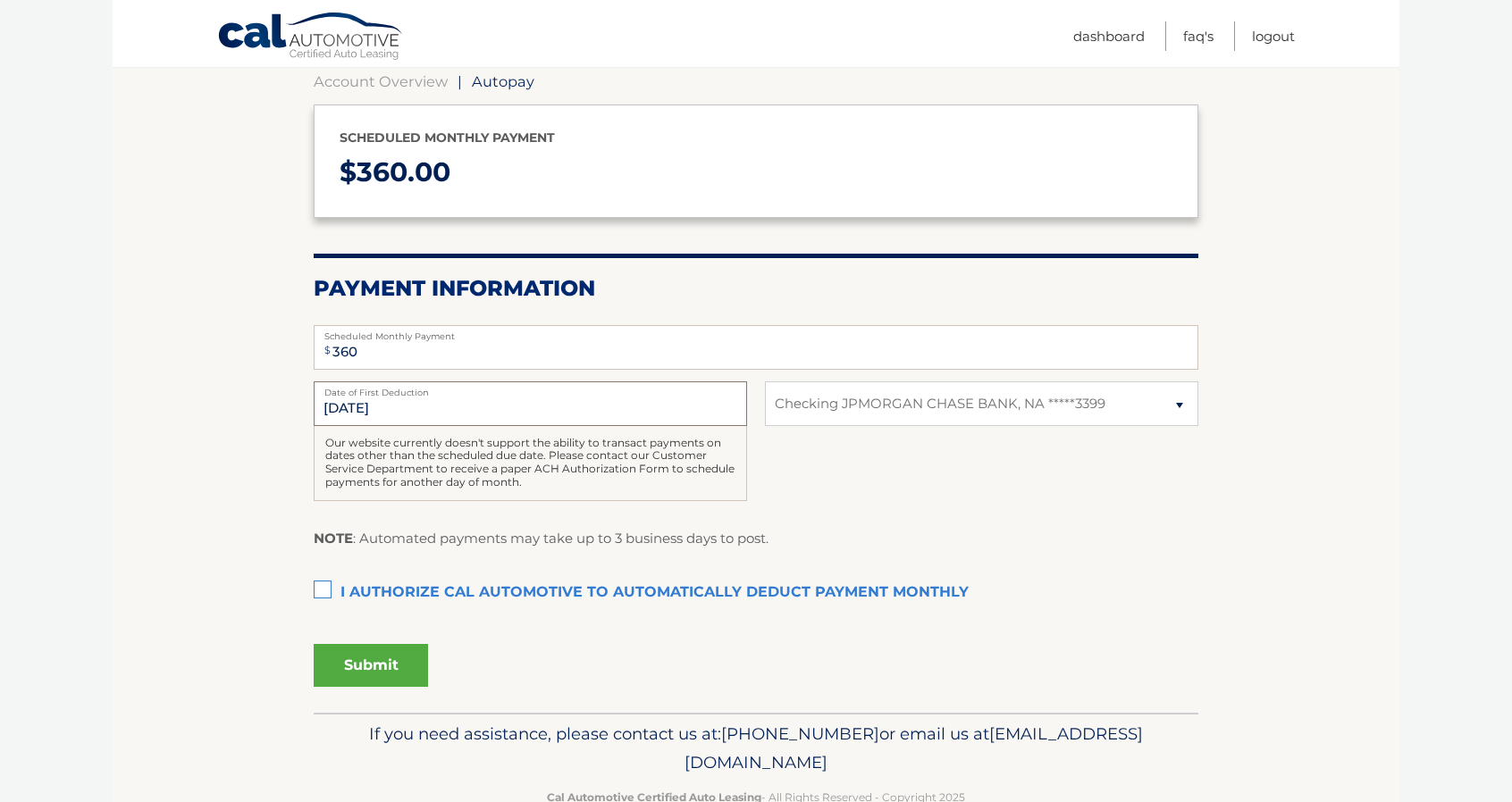
click at [415, 421] on input "[DATE]" at bounding box center [530, 404] width 434 height 45
click at [346, 406] on input "[DATE]" at bounding box center [530, 404] width 434 height 45
click at [416, 416] on input "[DATE]" at bounding box center [530, 404] width 434 height 45
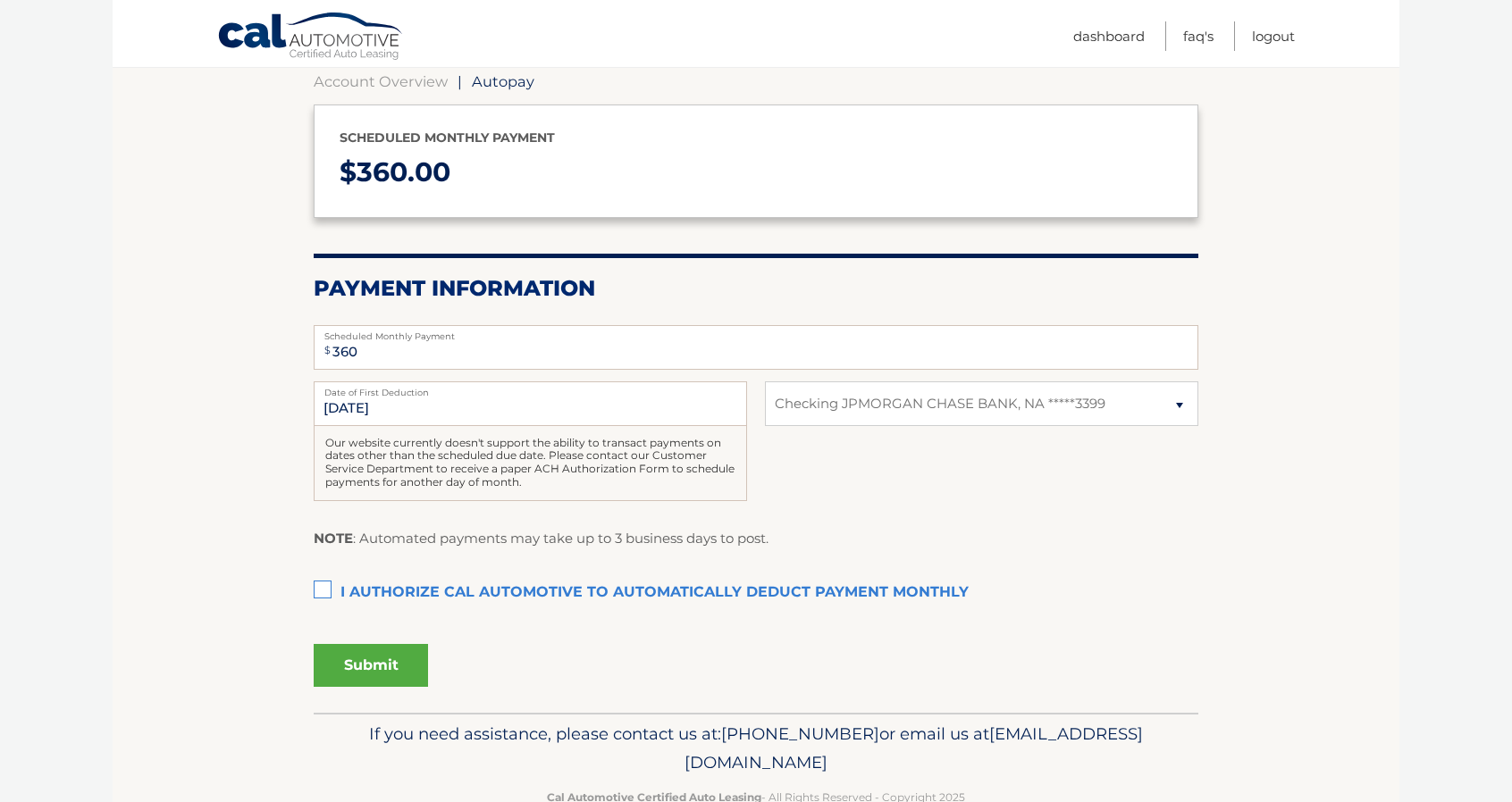
click at [891, 486] on div "[DATE] Date of First Deduction Our website currently doesn't support the abilit…" at bounding box center [756, 451] width 885 height 139
click at [314, 598] on label "I authorize cal automotive to automatically deduct payment monthly This checkbo…" at bounding box center [756, 593] width 885 height 36
click at [0, 0] on input "I authorize cal automotive to automatically deduct payment monthly This checkbo…" at bounding box center [0, 0] width 0 height 0
click at [497, 355] on input "360" at bounding box center [756, 347] width 885 height 45
click at [361, 674] on button "Submit" at bounding box center [371, 665] width 115 height 43
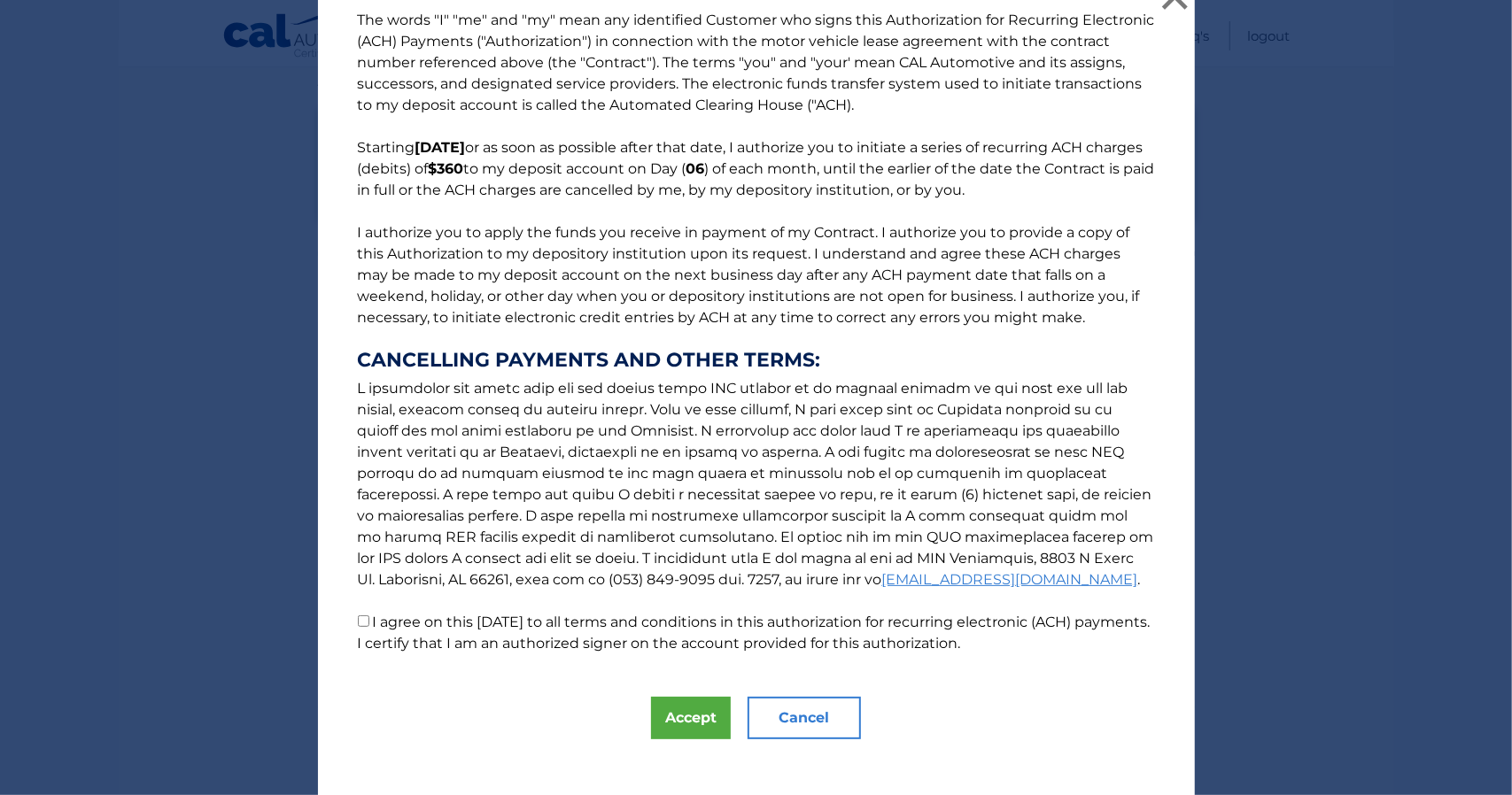
scroll to position [41, 0]
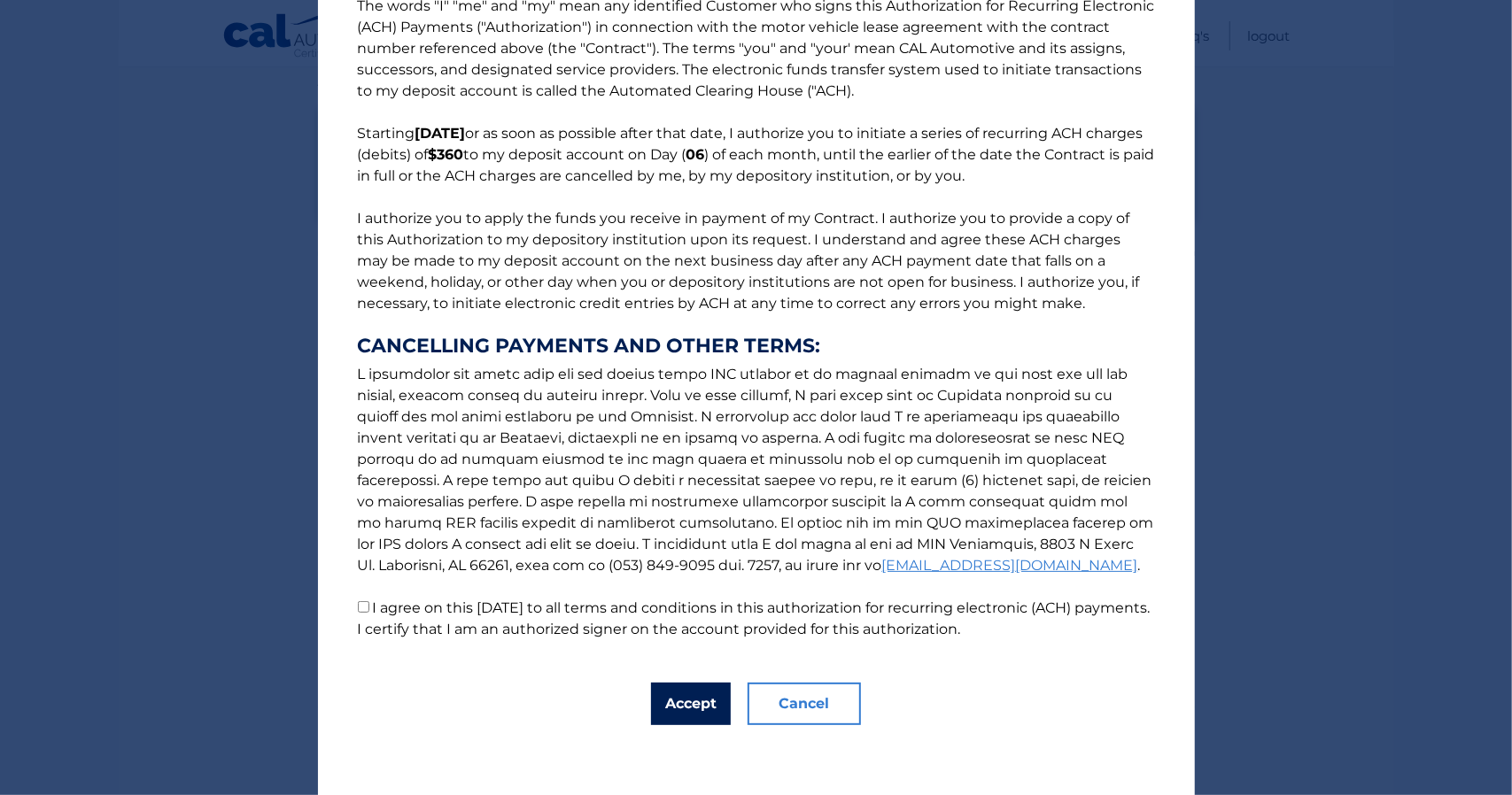
click at [669, 695] on button "Accept" at bounding box center [691, 704] width 80 height 43
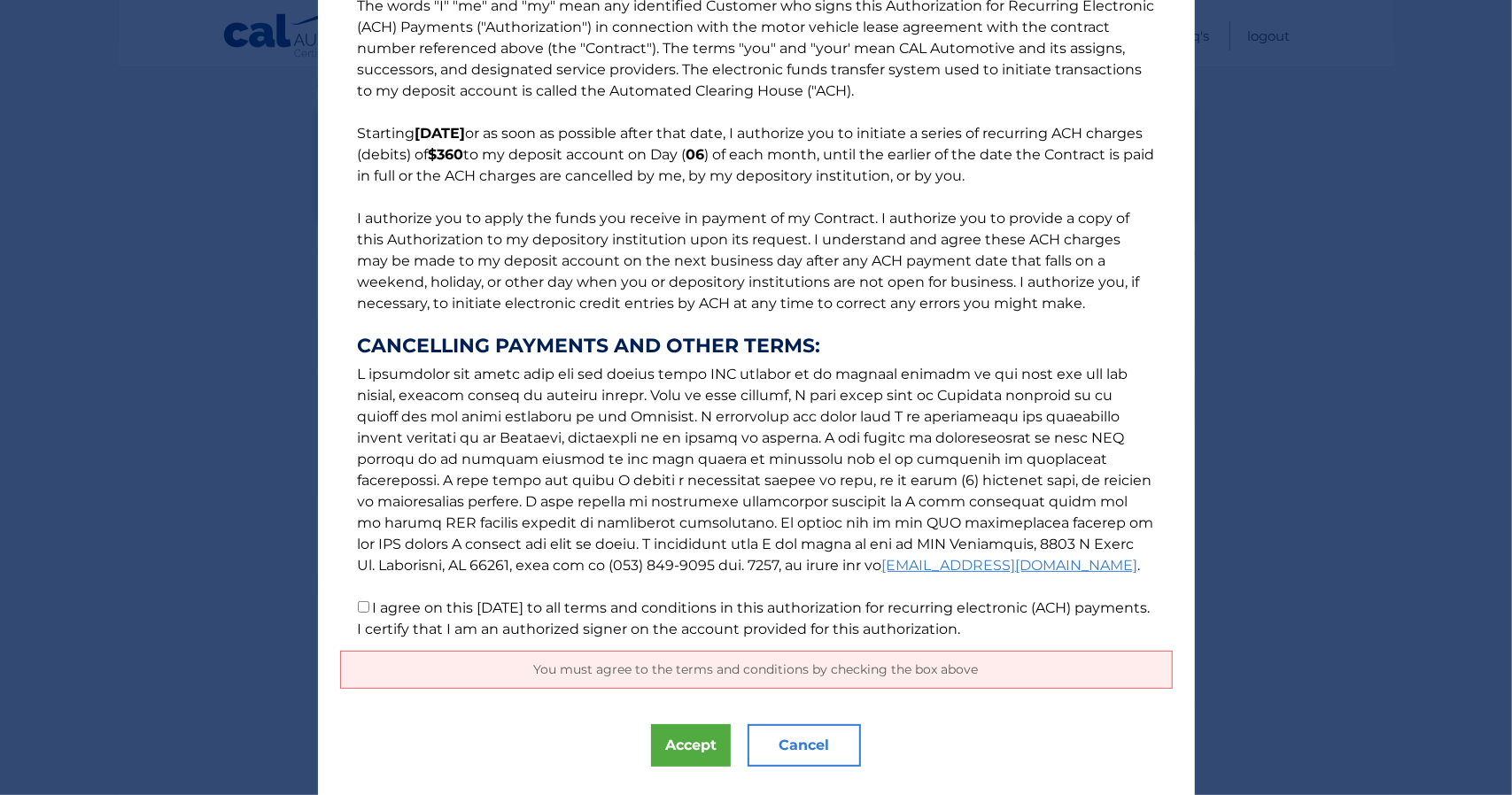
click at [371, 599] on label "I agree on this 08/27/2025 to all terms and conditions in this authorization fo…" at bounding box center [754, 618] width 792 height 38
click at [370, 601] on input "I agree on this 08/27/2025 to all terms and conditions in this authorization fo…" at bounding box center [364, 607] width 12 height 12
checkbox input "true"
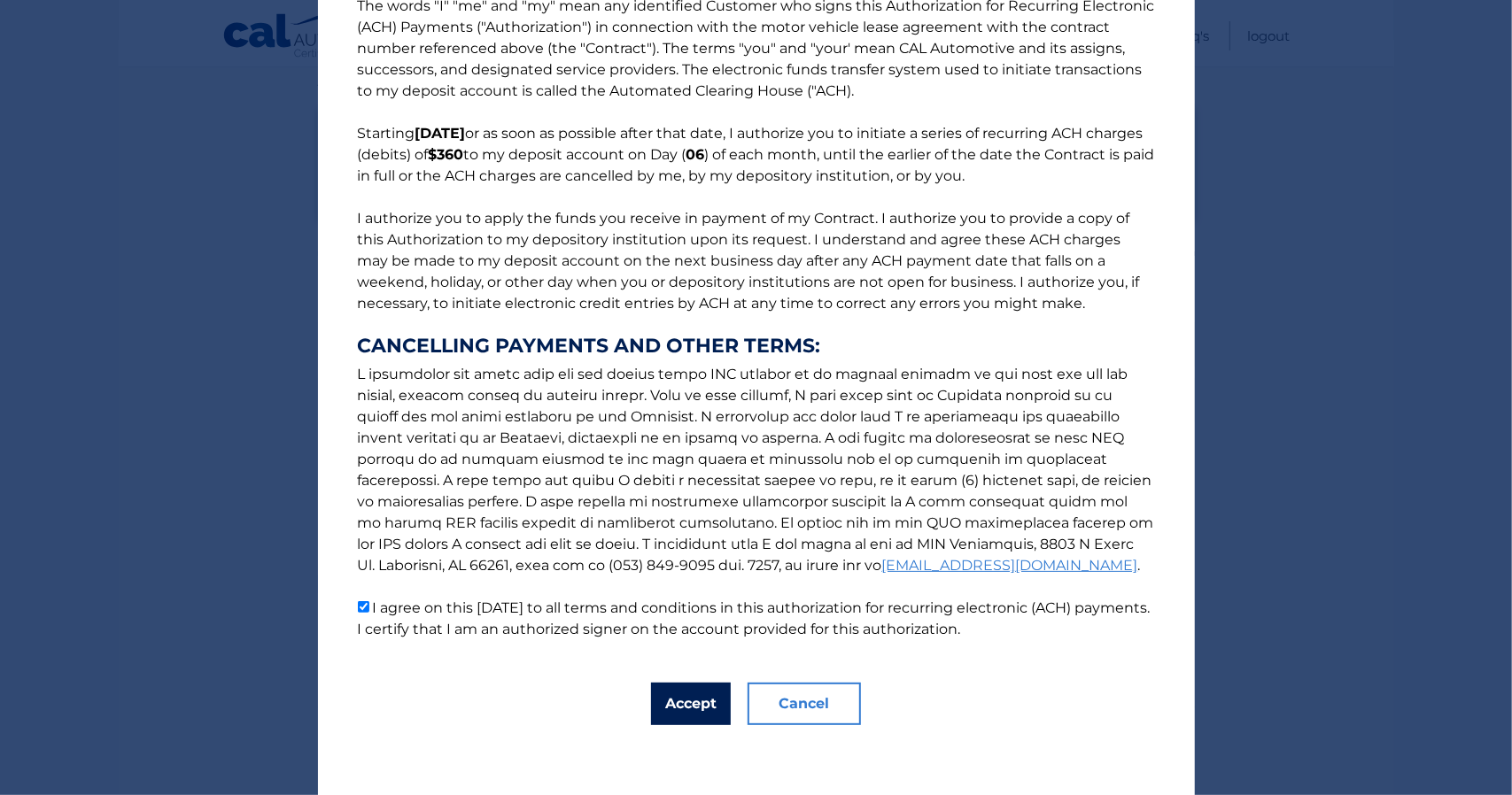
click at [654, 688] on button "Accept" at bounding box center [691, 704] width 80 height 43
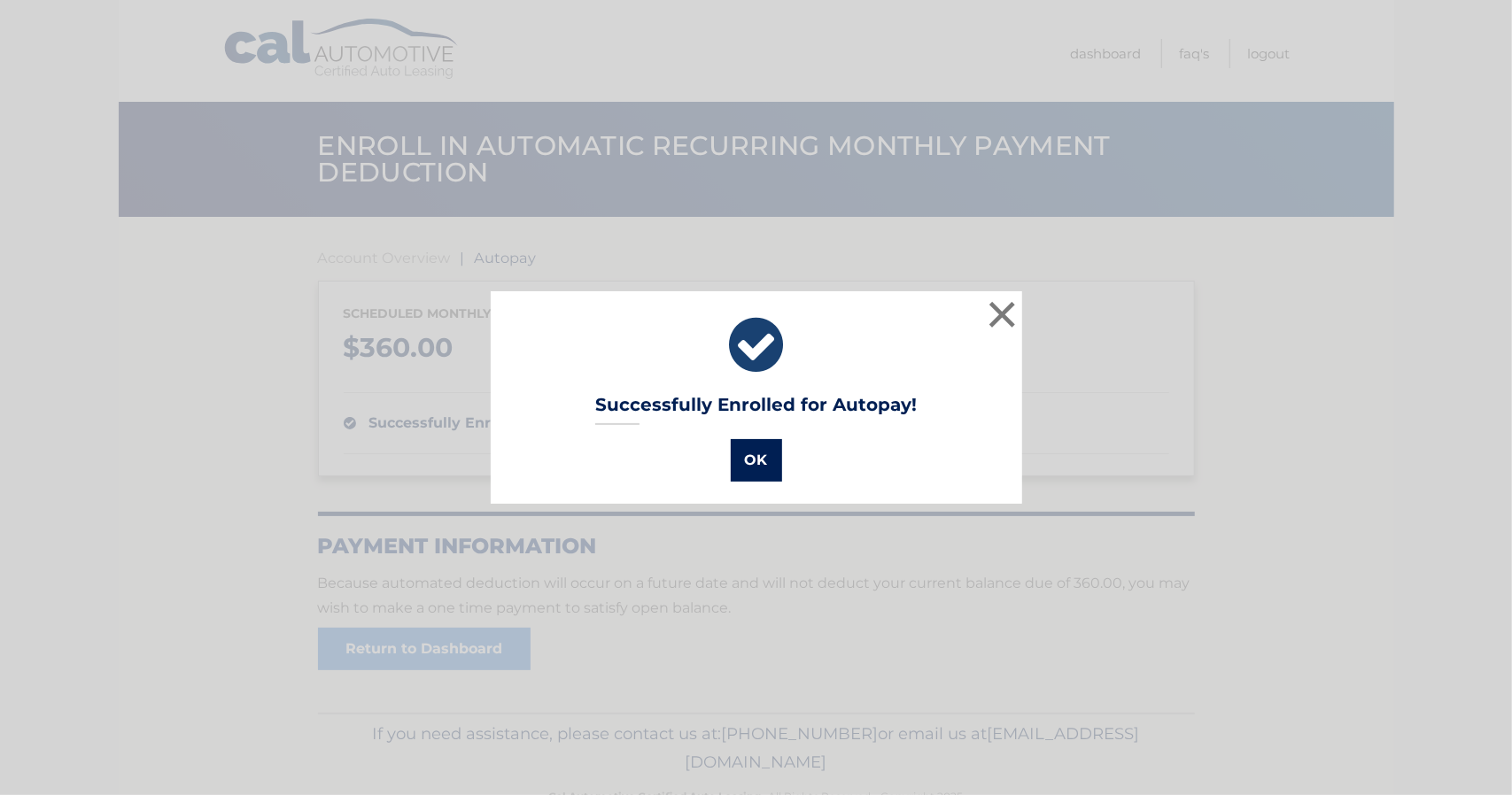
click at [744, 457] on button "OK" at bounding box center [756, 461] width 51 height 43
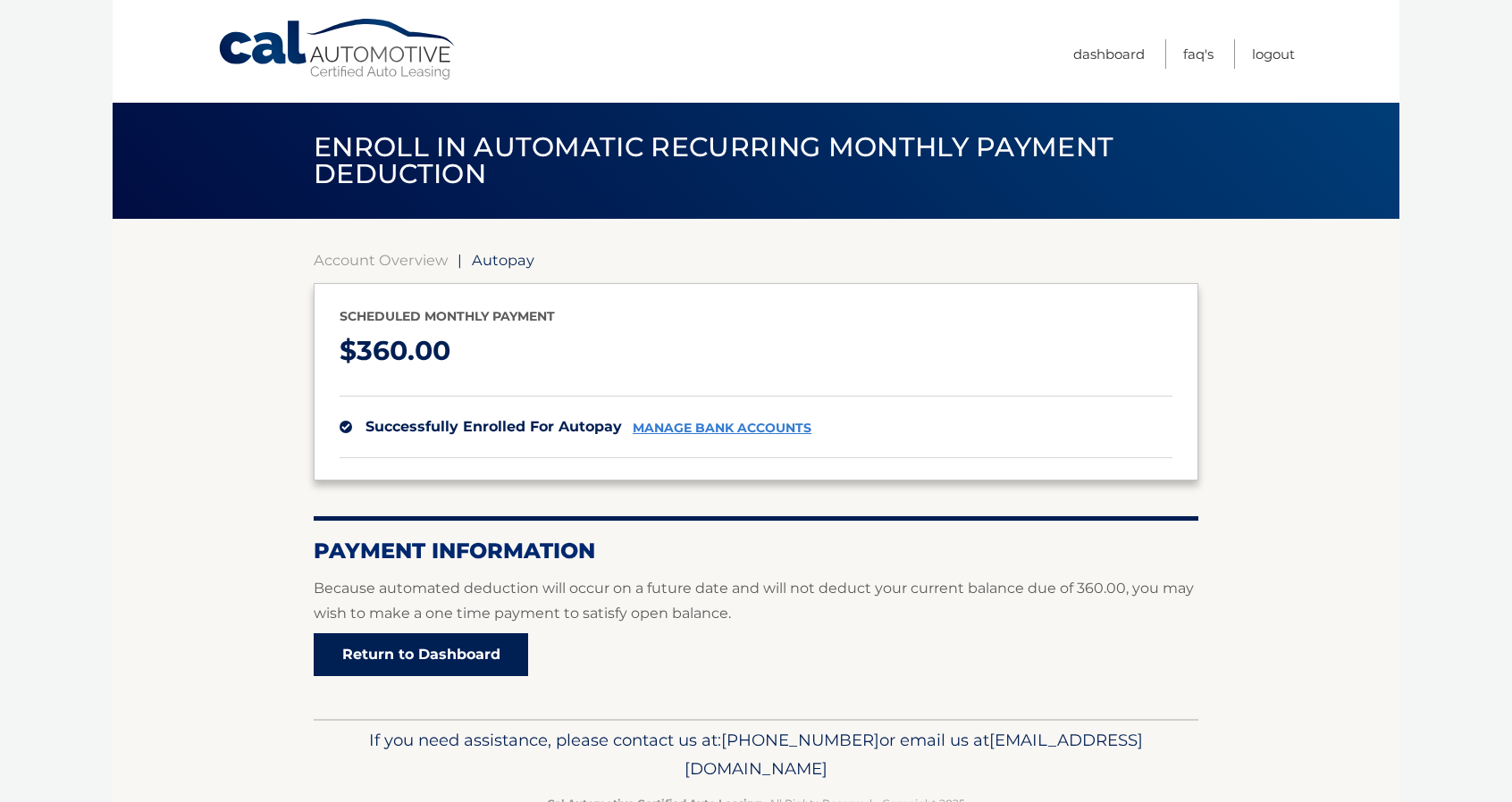
click at [497, 641] on link "Return to Dashboard" at bounding box center [421, 654] width 214 height 43
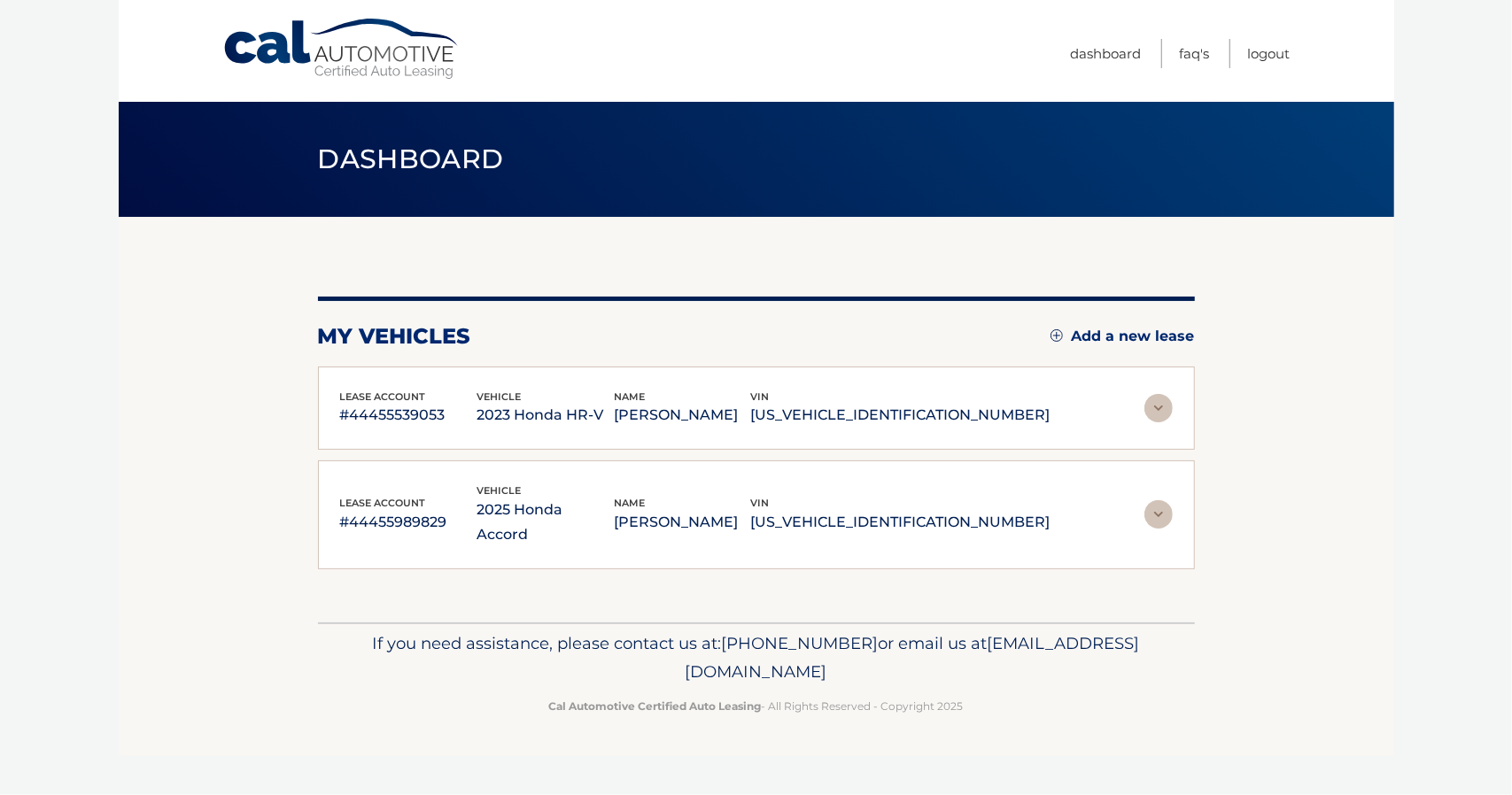
click at [1161, 407] on img at bounding box center [1158, 407] width 28 height 28
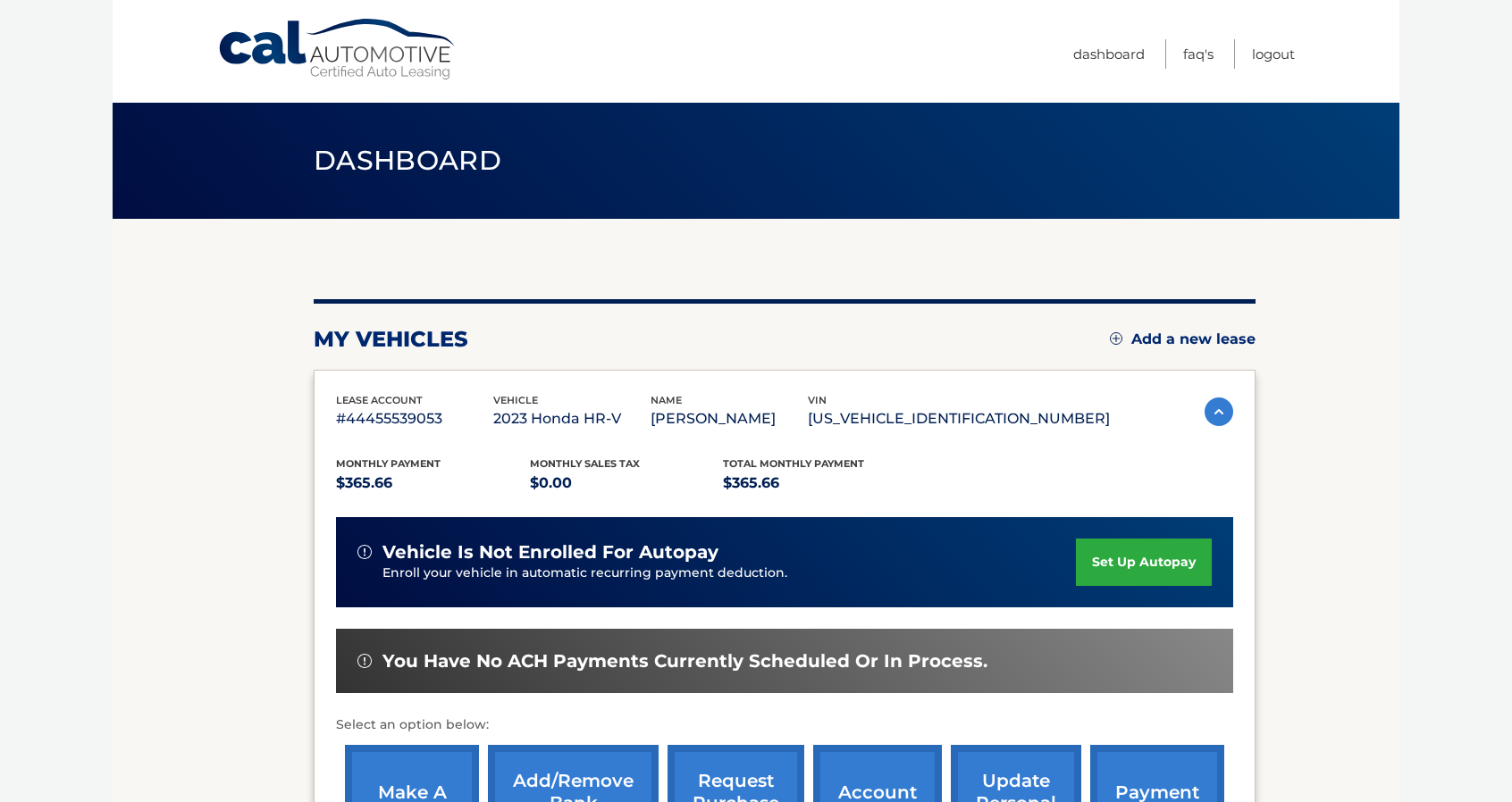
click at [1160, 426] on div "lease account #44455539053 vehicle 2023 Honda HR-V name [PERSON_NAME] vin [US_V…" at bounding box center [784, 412] width 897 height 40
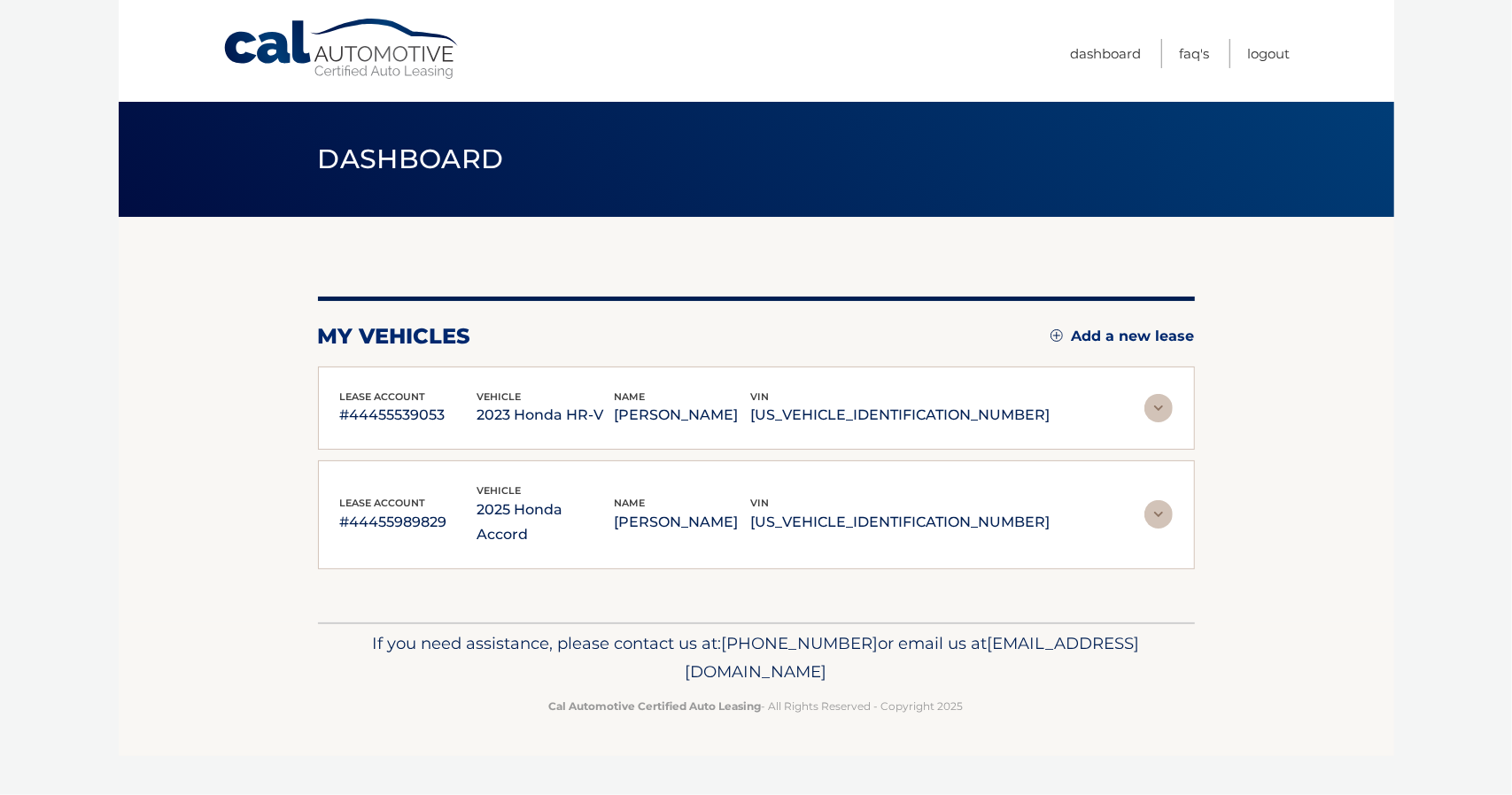
click at [1160, 404] on img at bounding box center [1158, 407] width 28 height 28
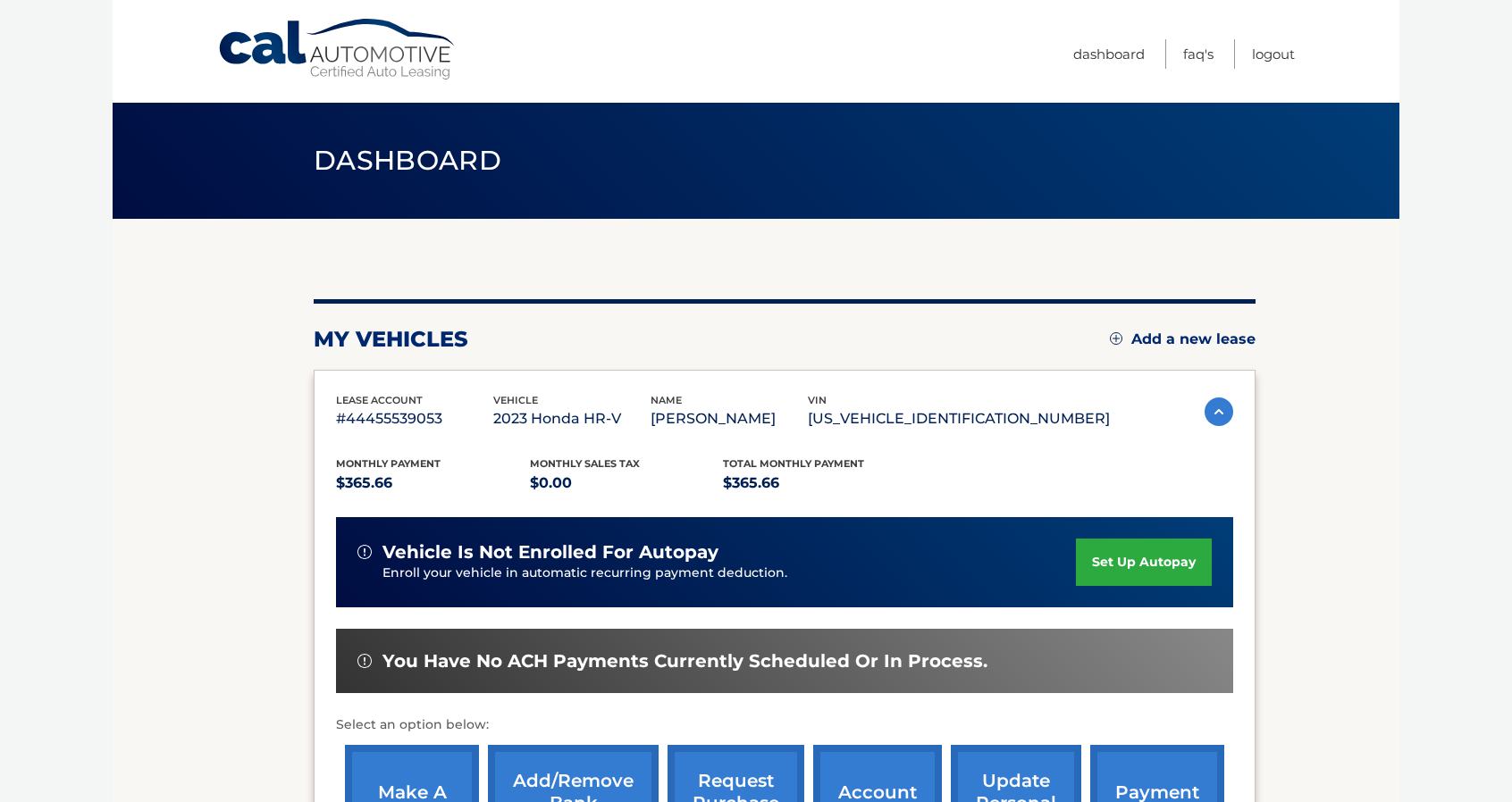
click at [1205, 400] on img at bounding box center [1218, 411] width 28 height 28
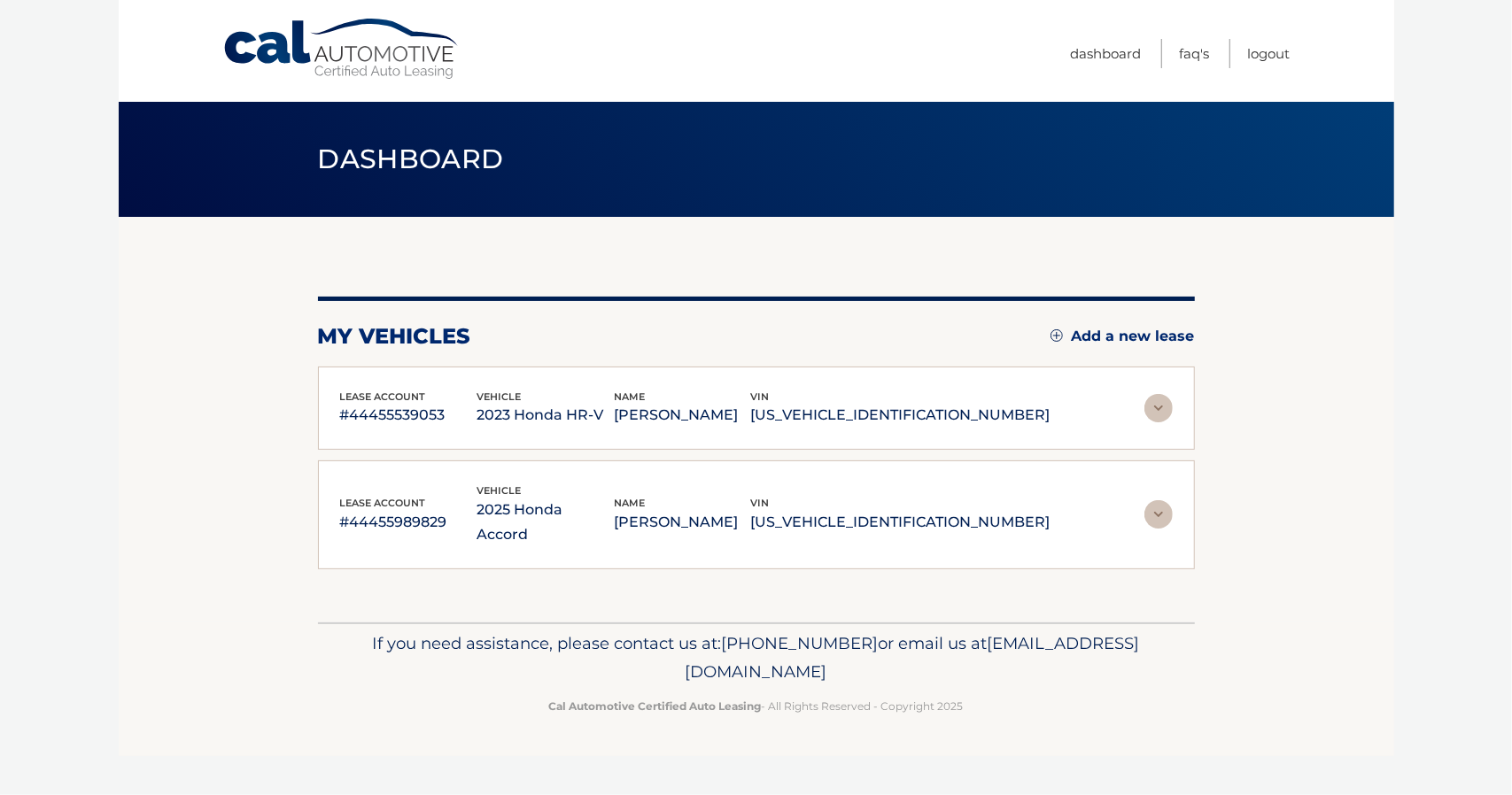
click at [1154, 500] on img at bounding box center [1158, 514] width 28 height 28
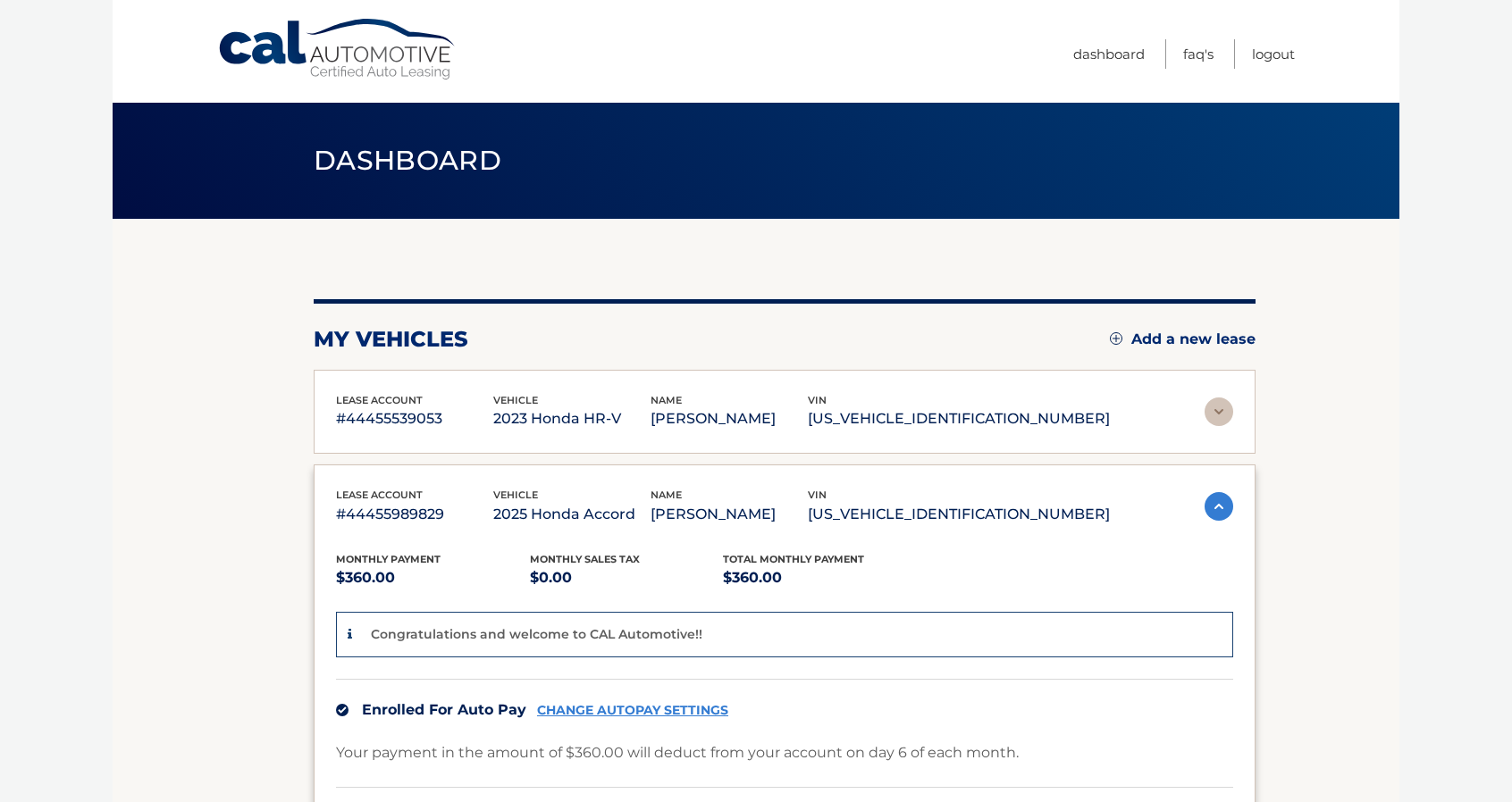
click at [1205, 515] on img at bounding box center [1218, 506] width 28 height 28
